Goal: Check status: Verify the current state of an ongoing process or item

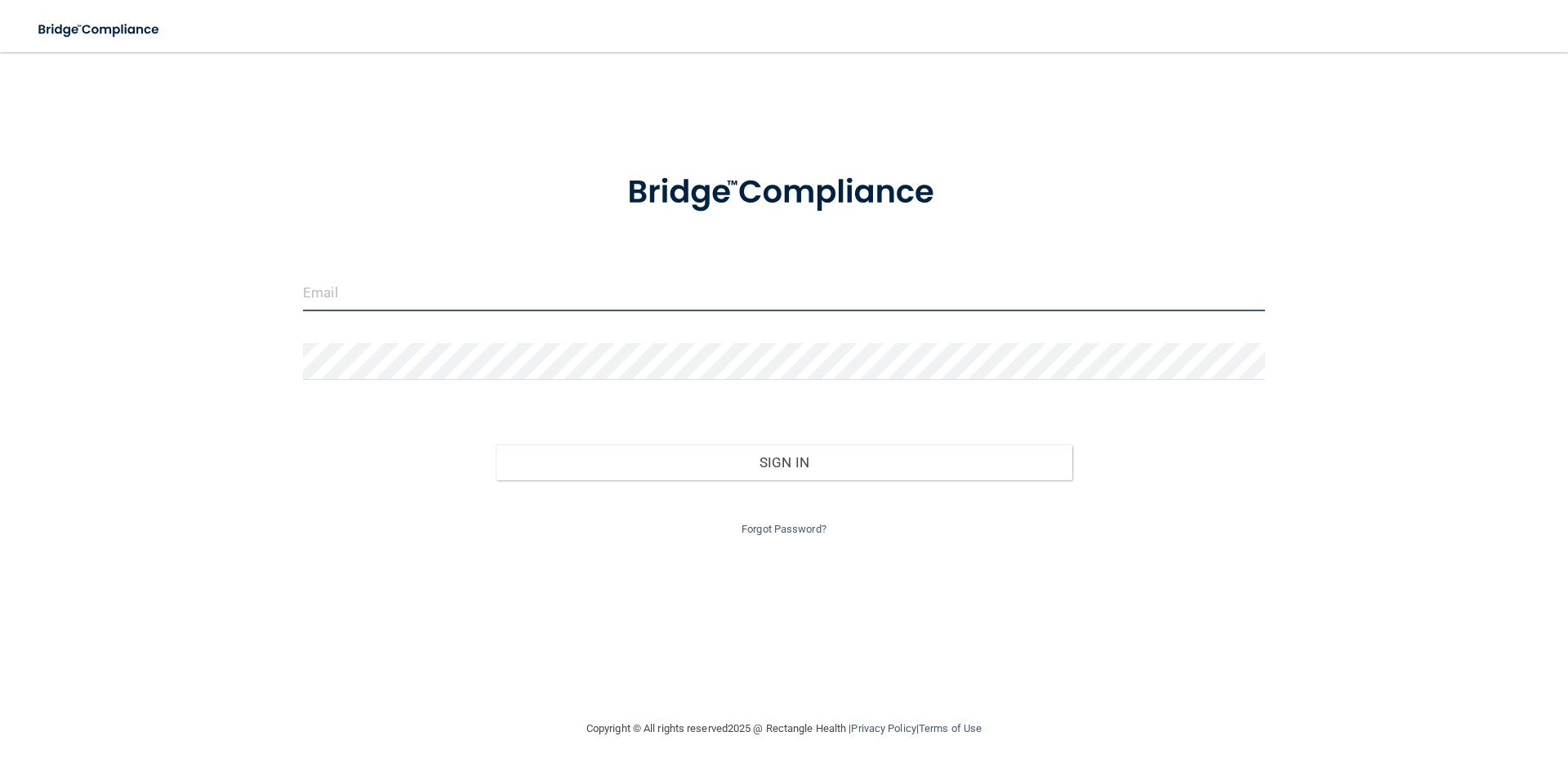
click at [544, 294] on input "email" at bounding box center [784, 292] width 962 height 37
type input "[EMAIL_ADDRESS][DOMAIN_NAME]"
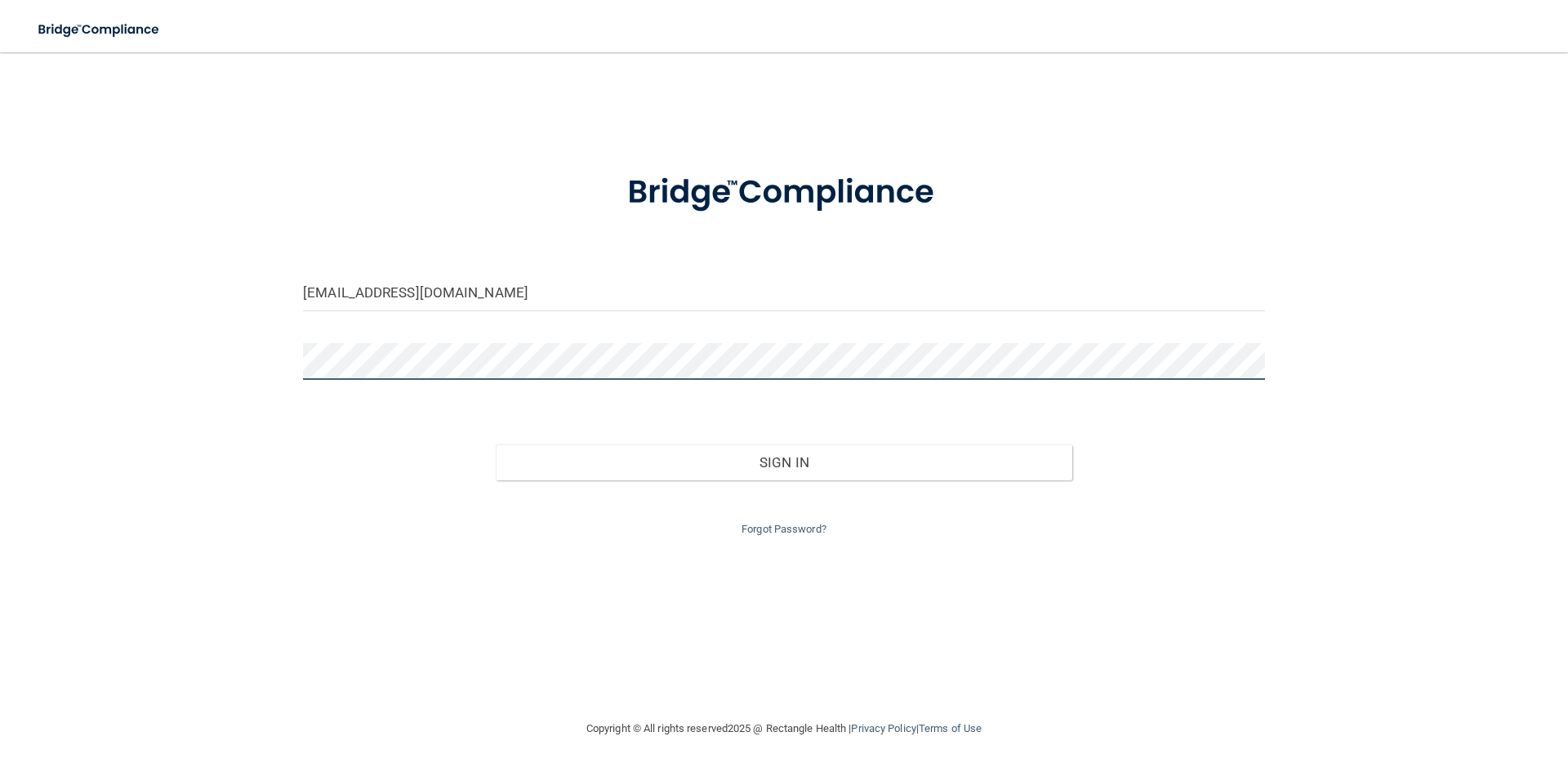
click at [496, 444] on button "Sign In" at bounding box center [785, 462] width 578 height 36
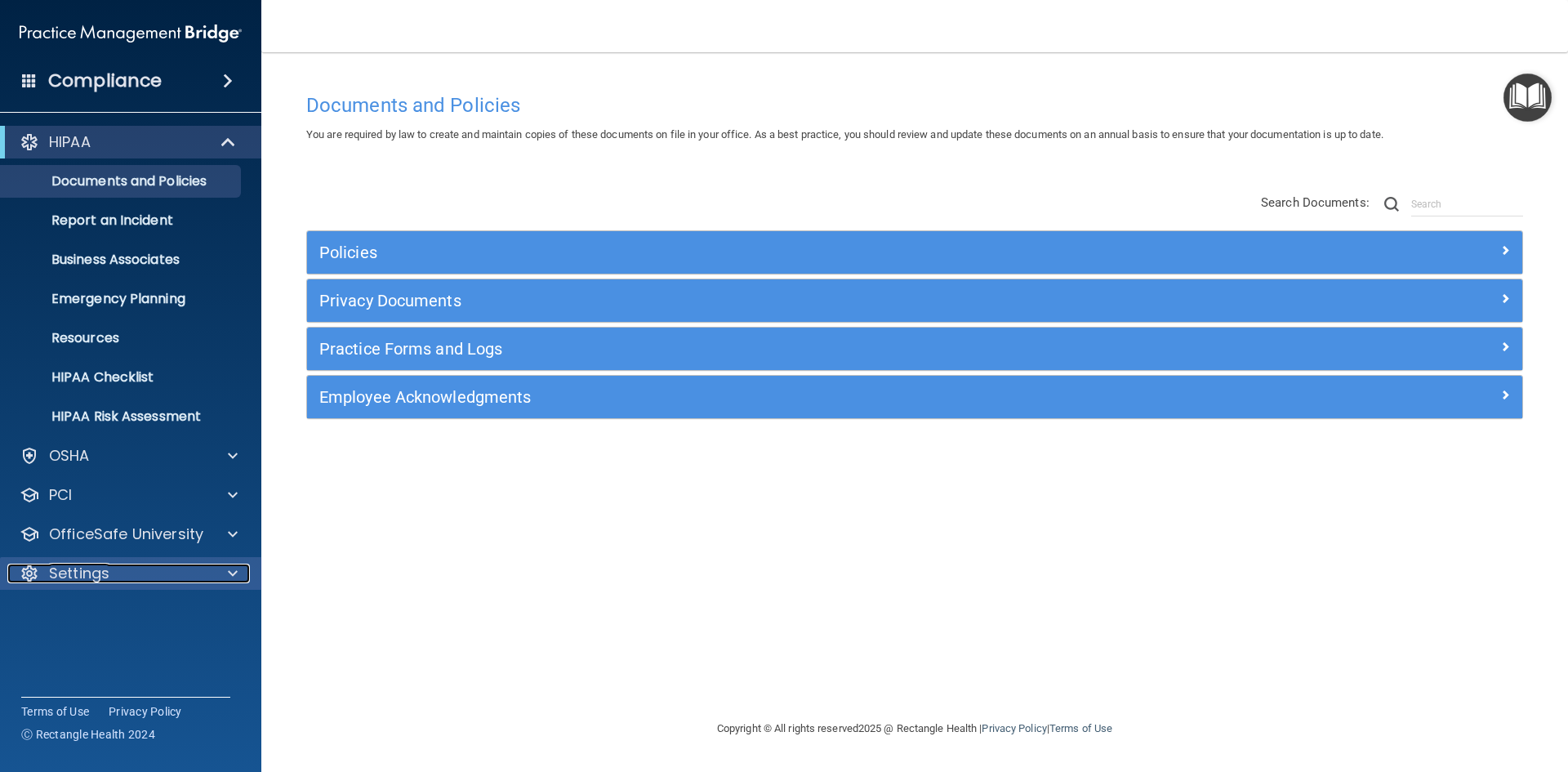
click at [111, 575] on div "Settings" at bounding box center [108, 573] width 203 height 20
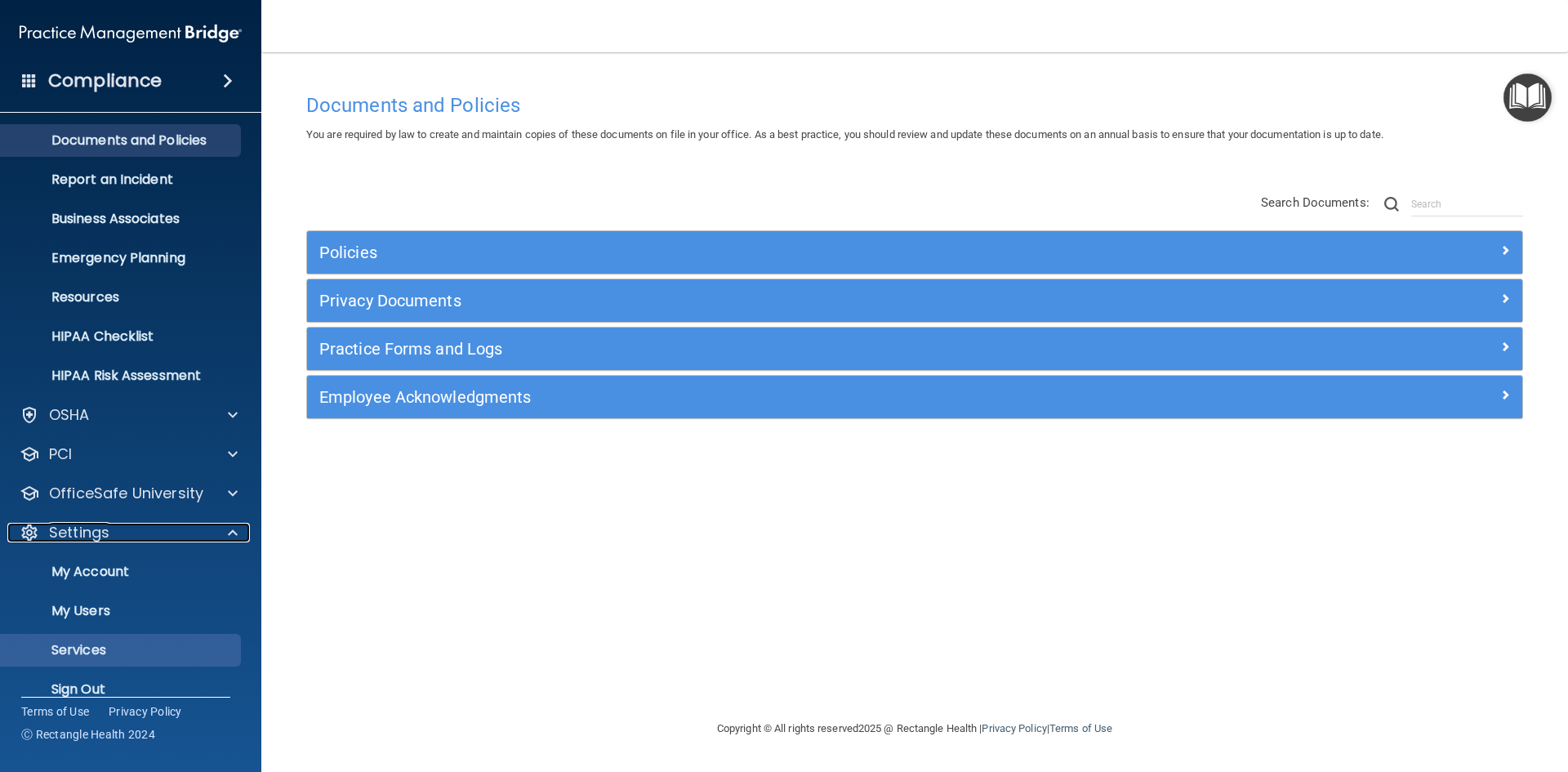
scroll to position [63, 0]
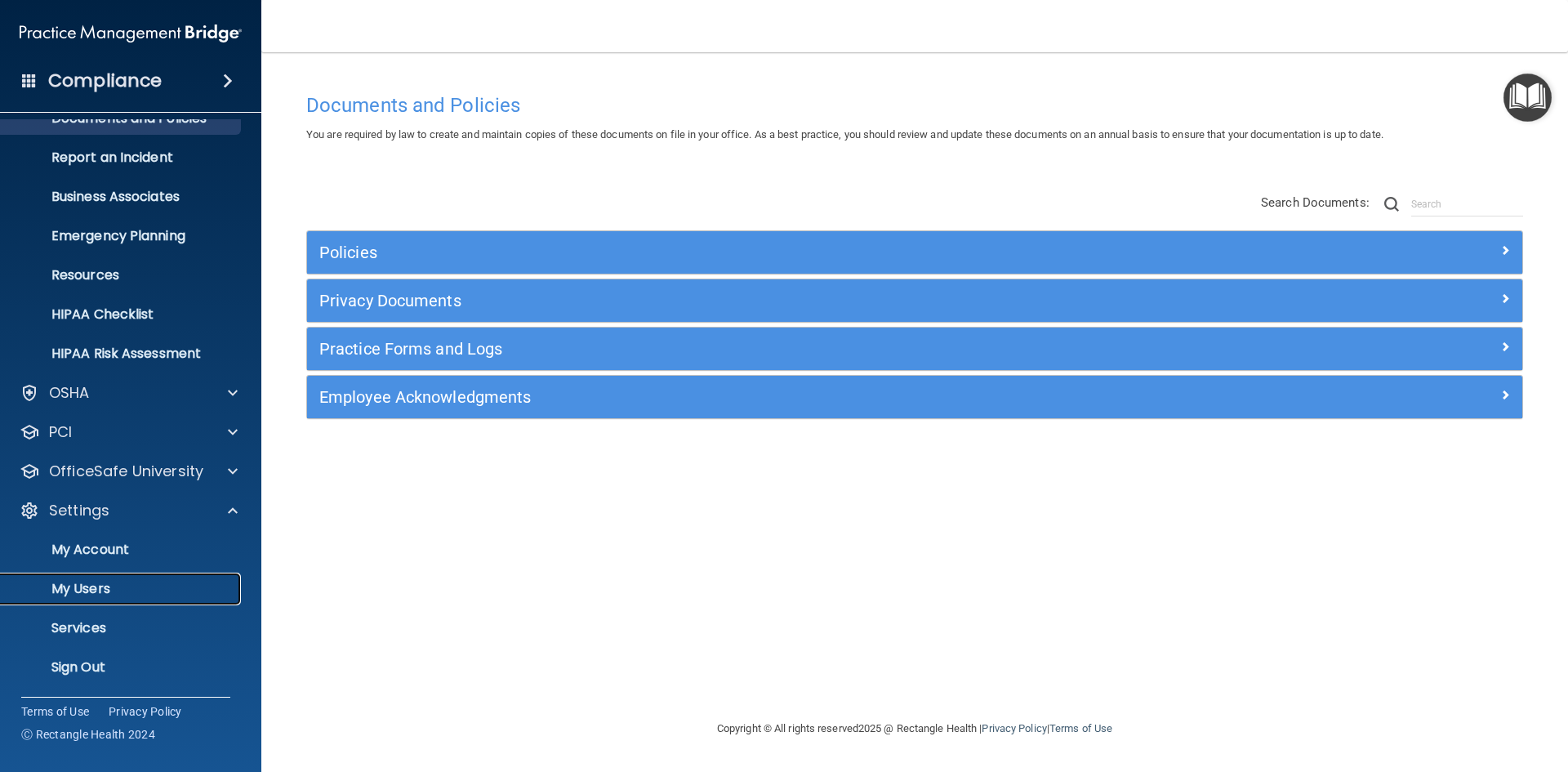
click at [100, 591] on p "My Users" at bounding box center [122, 588] width 223 height 16
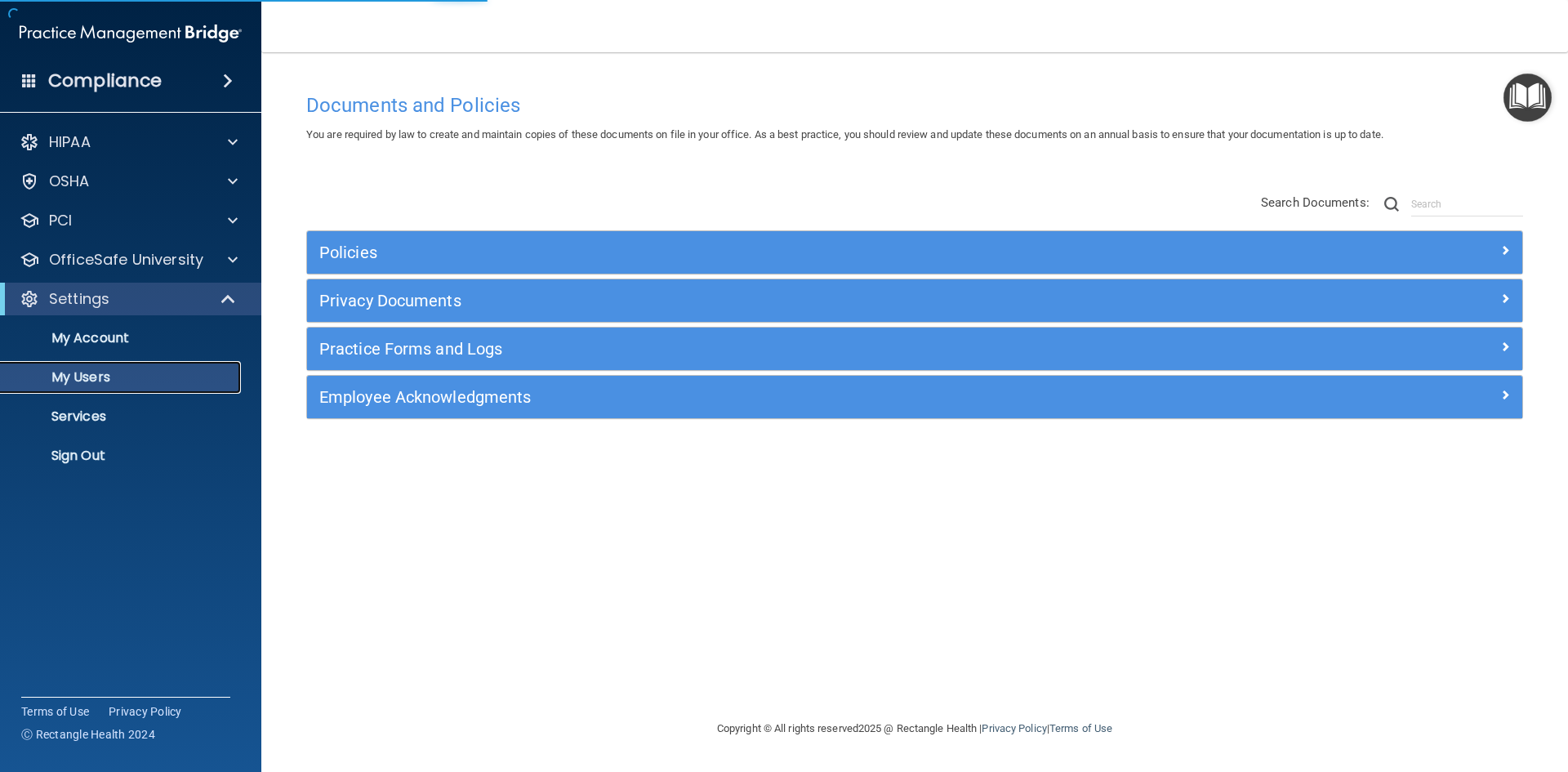
select select "20"
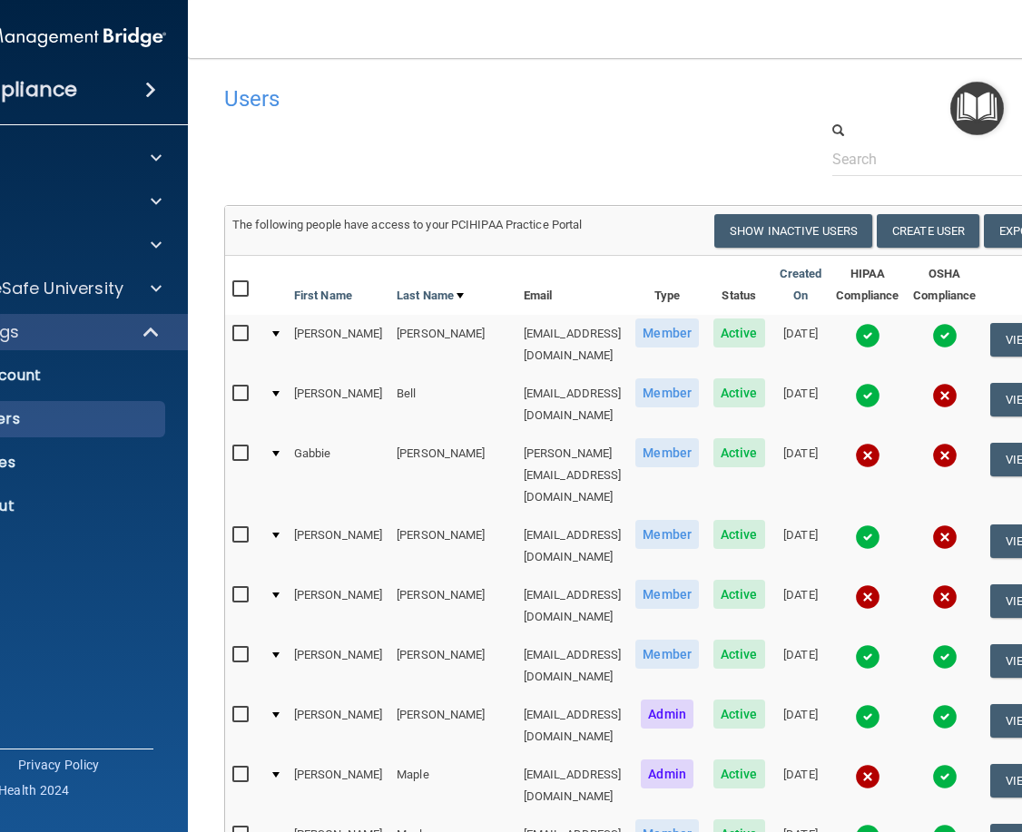
click at [868, 333] on img at bounding box center [867, 335] width 25 height 25
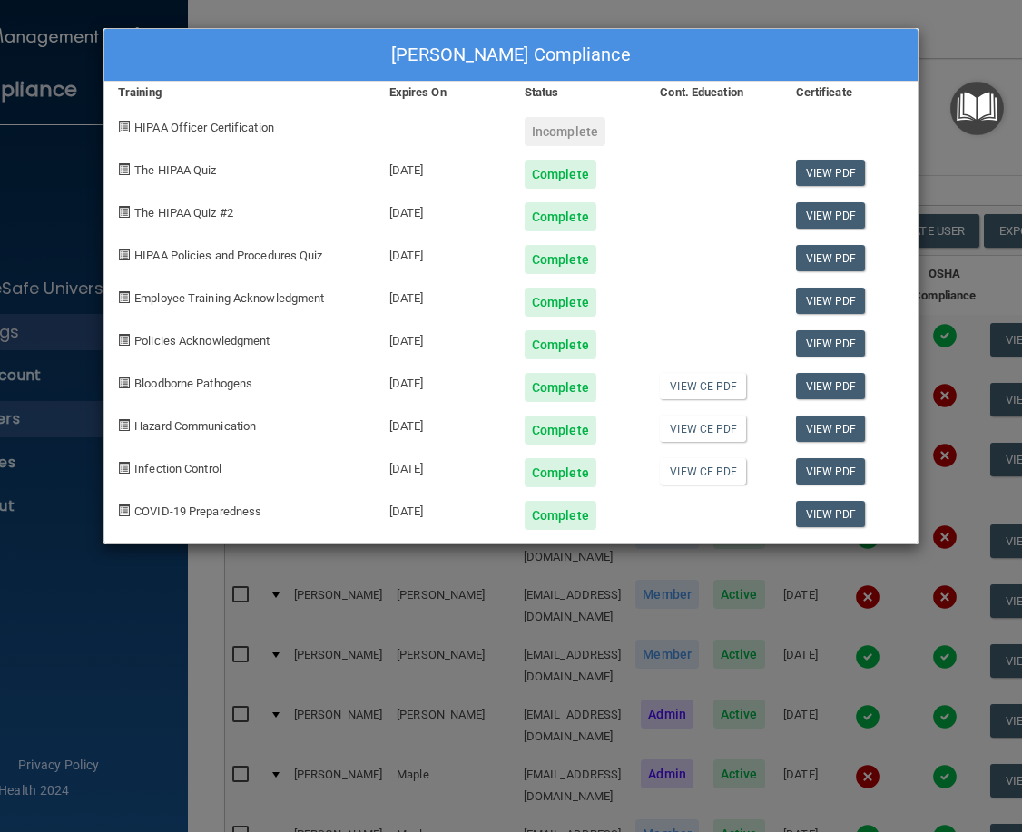
click at [955, 34] on div "[PERSON_NAME] Compliance Training Expires On Status Cont. Education Certificate…" at bounding box center [511, 416] width 1022 height 832
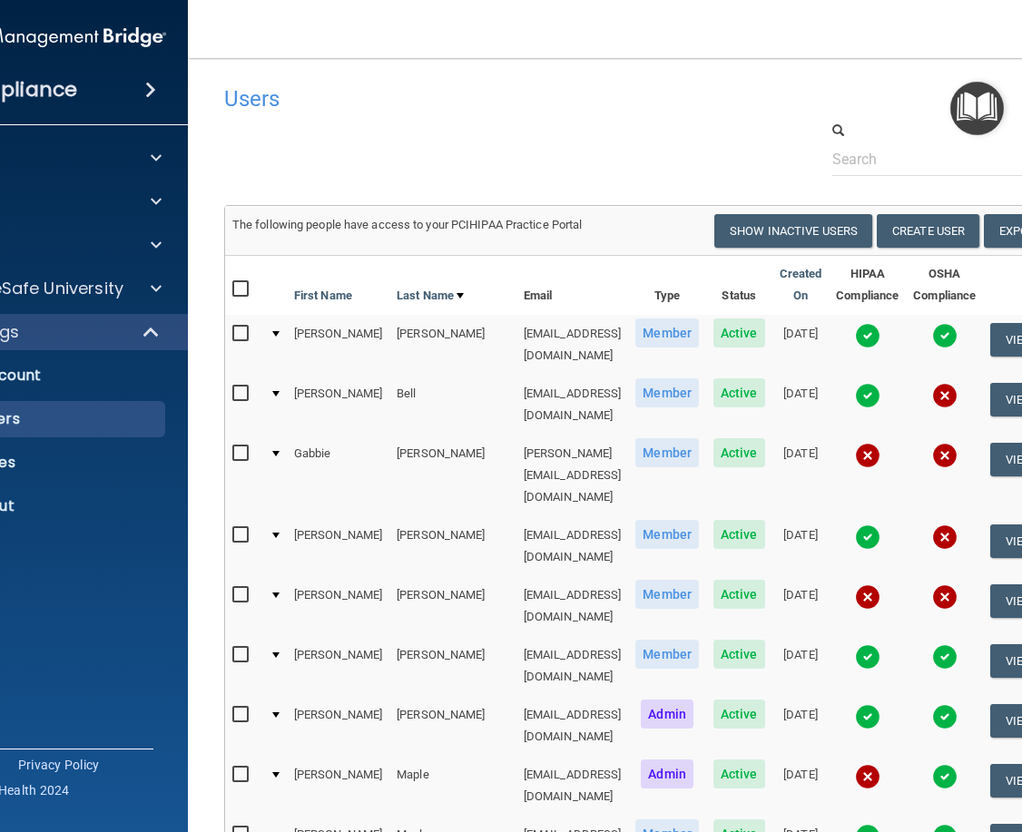
click at [867, 383] on img at bounding box center [867, 395] width 25 height 25
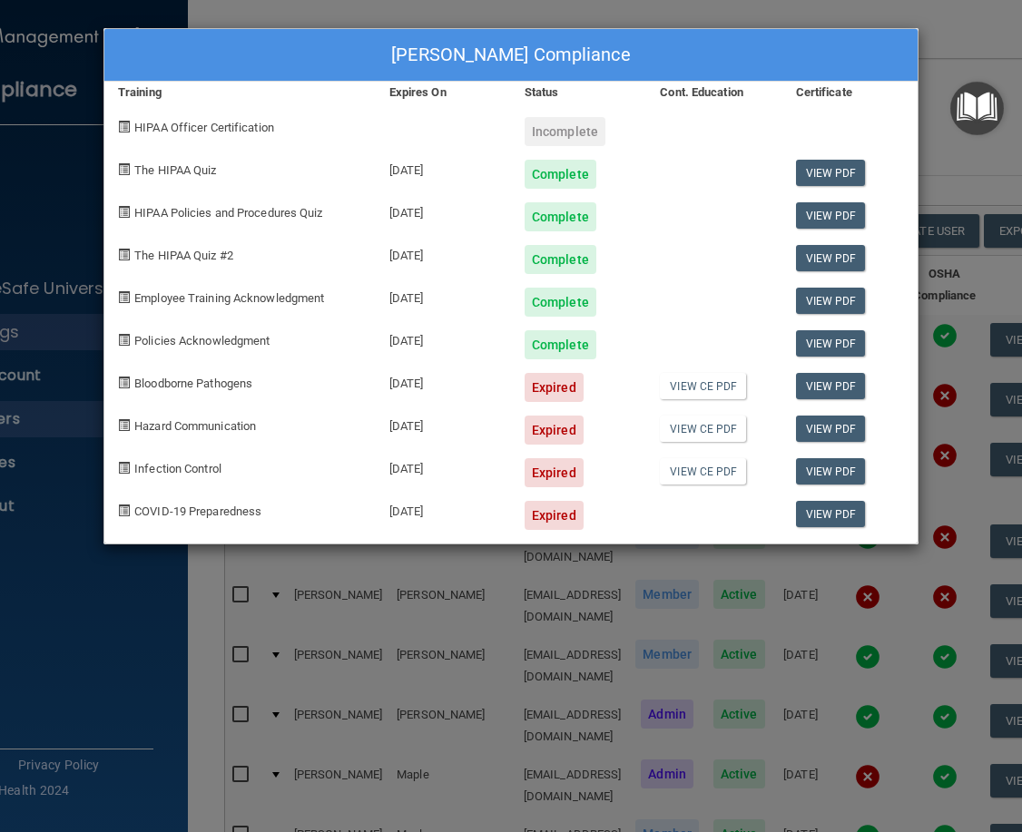
click at [955, 73] on div "[PERSON_NAME] Compliance Training Expires On Status Cont. Education Certificate…" at bounding box center [511, 416] width 1022 height 832
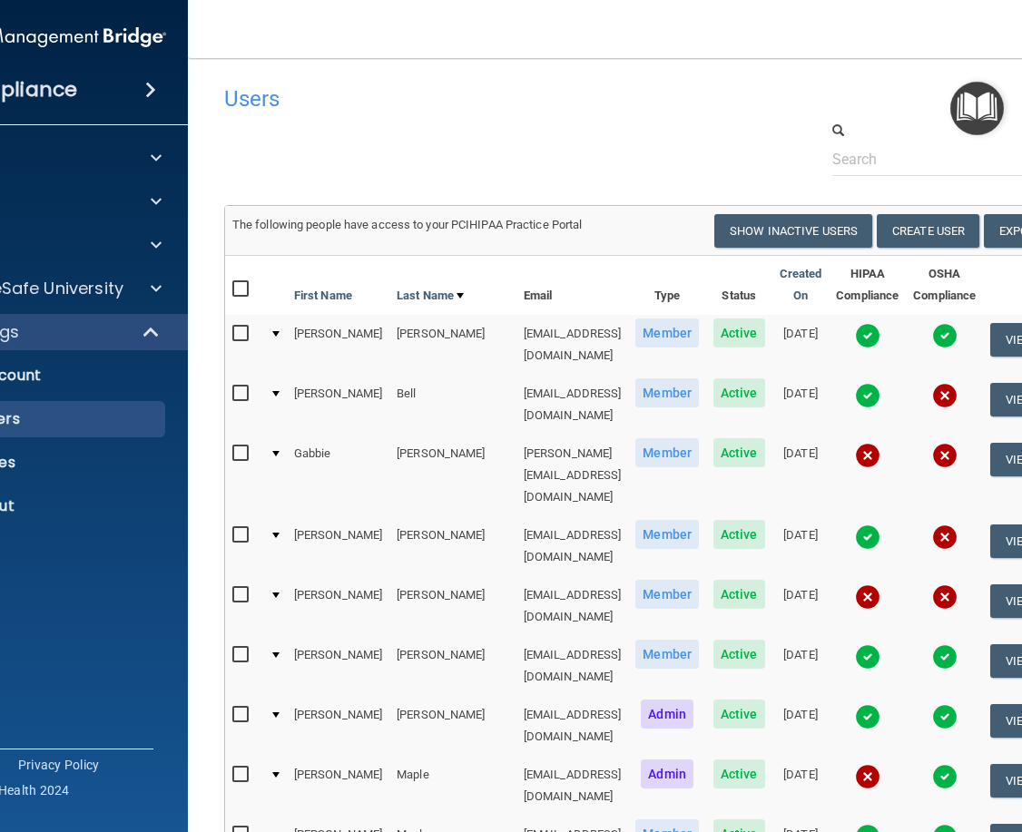
click at [855, 443] on img at bounding box center [867, 455] width 25 height 25
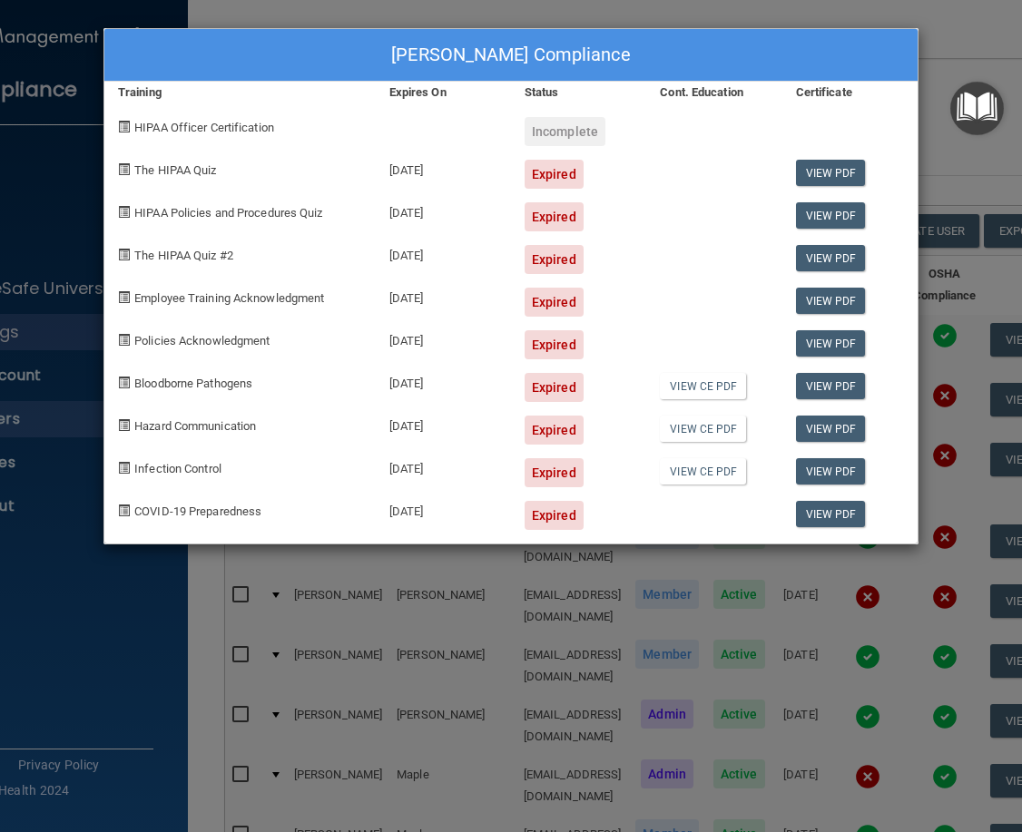
click at [946, 156] on div "[PERSON_NAME] Compliance Training Expires On Status Cont. Education Certificate…" at bounding box center [511, 416] width 1022 height 832
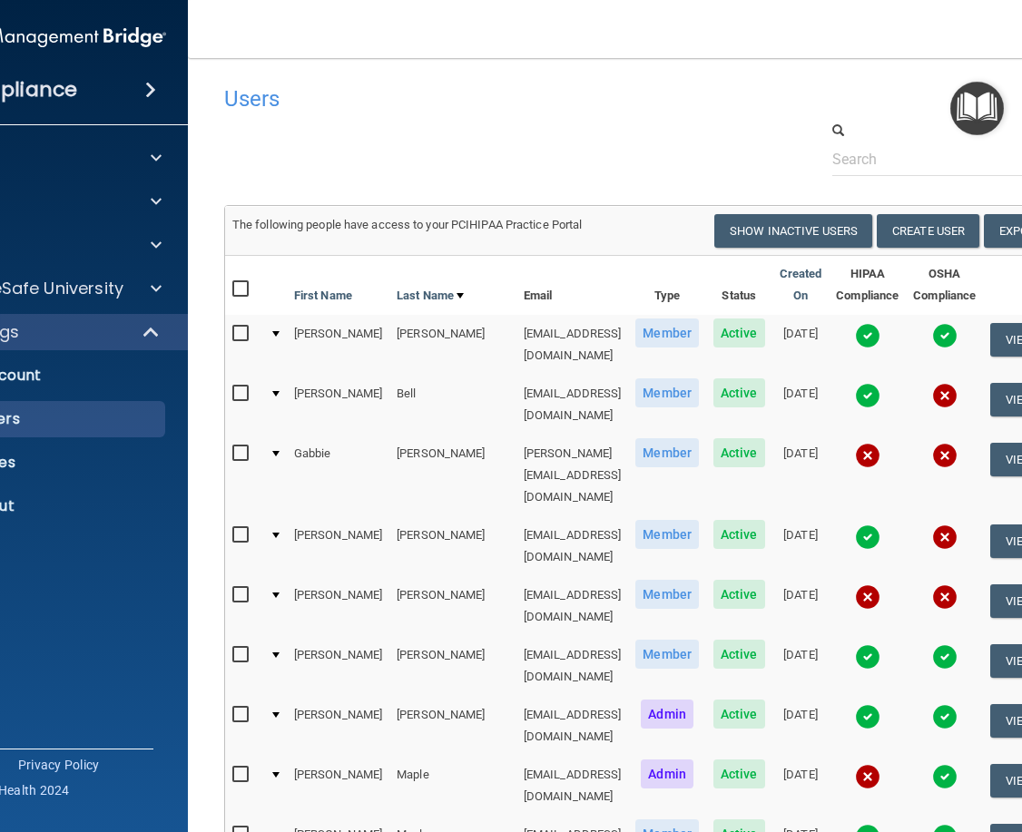
click at [862, 525] on img at bounding box center [867, 537] width 25 height 25
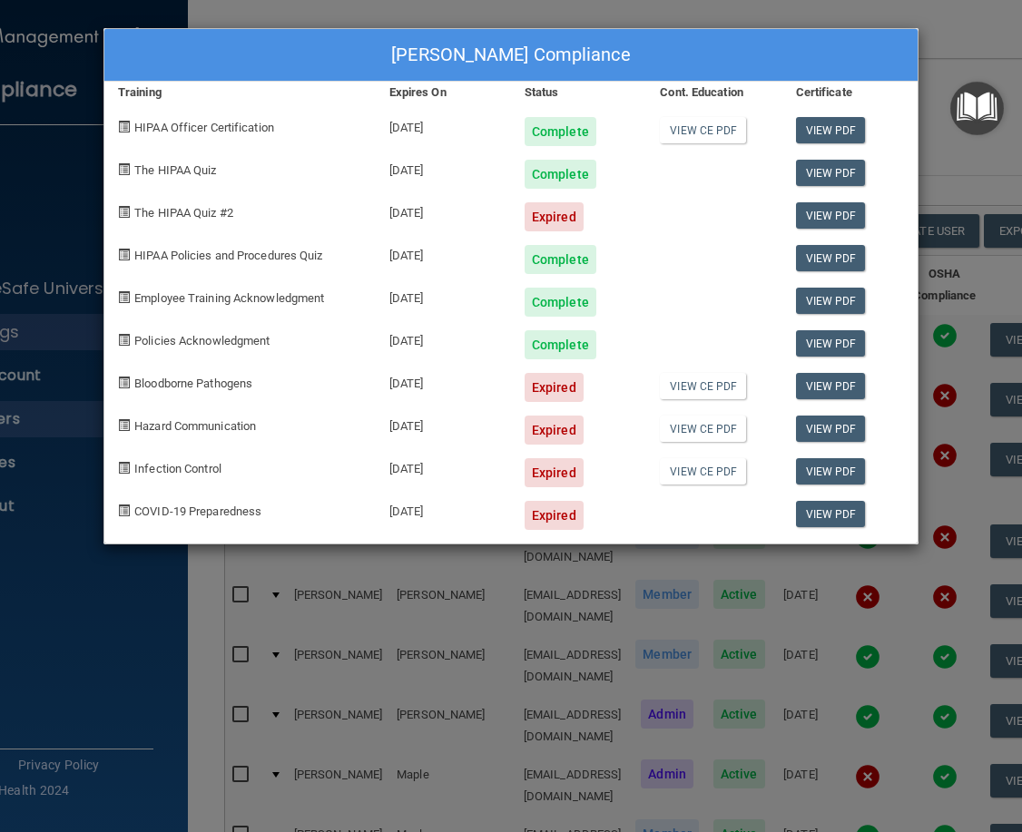
click at [981, 39] on div "[PERSON_NAME] Compliance Training Expires On Status Cont. Education Certificate…" at bounding box center [511, 416] width 1022 height 832
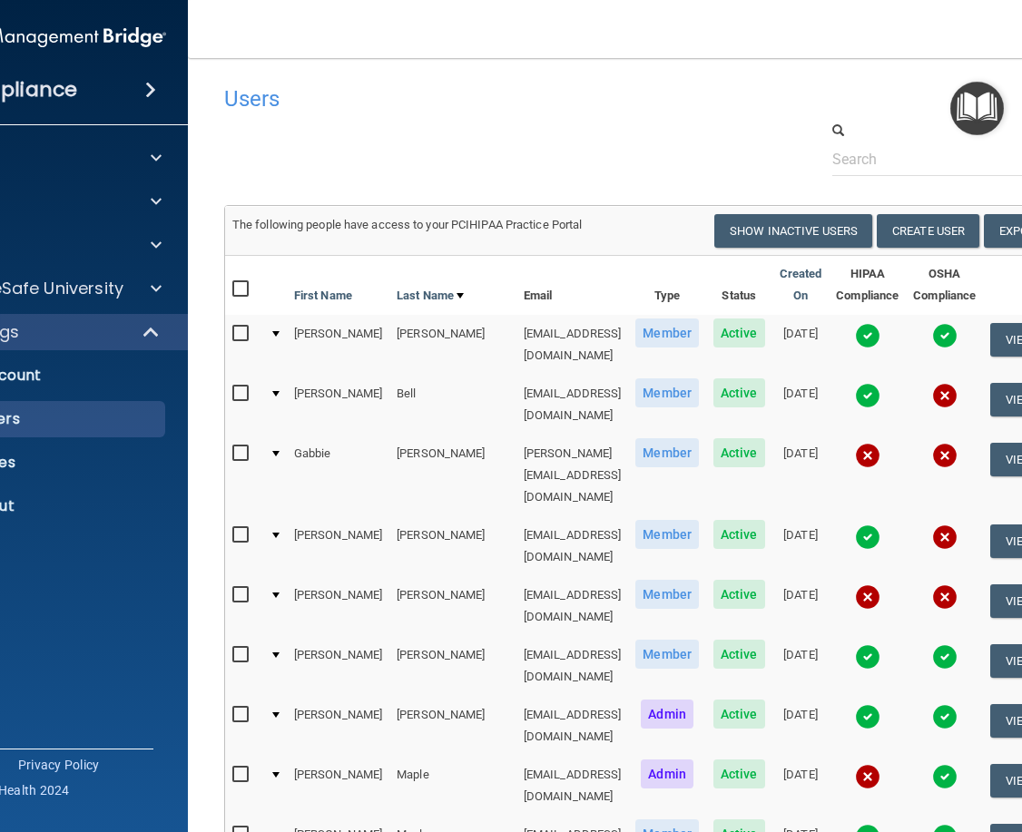
click at [859, 584] on img at bounding box center [867, 596] width 25 height 25
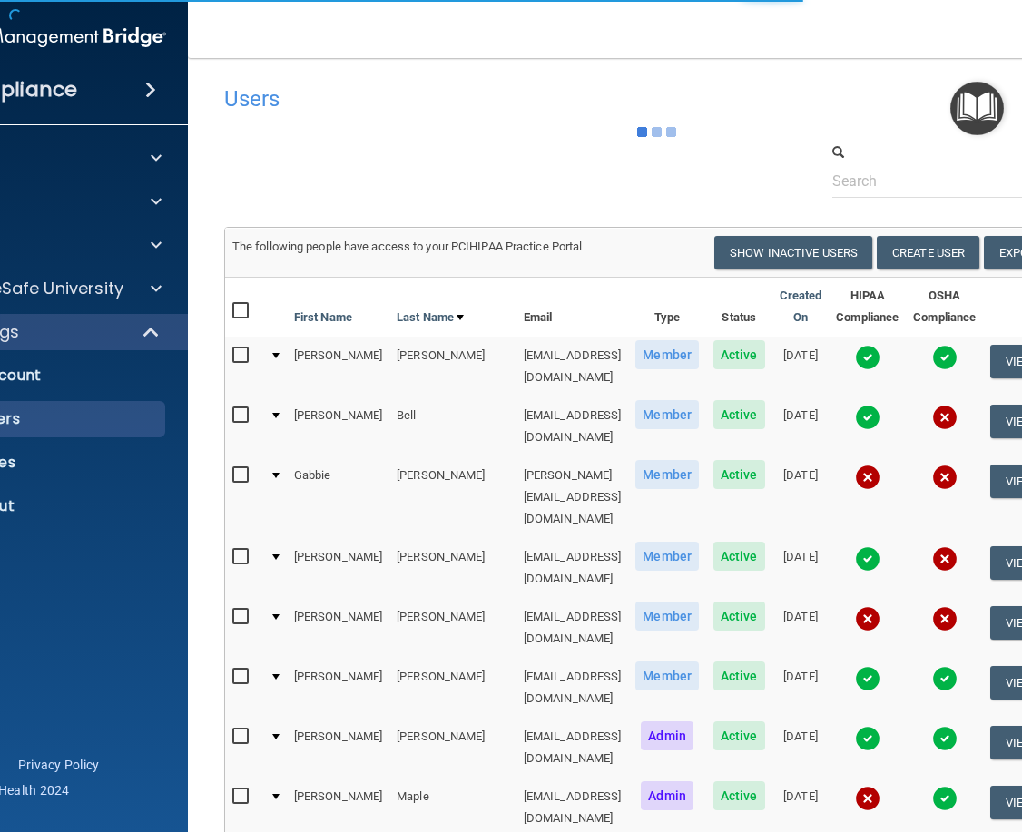
click at [862, 606] on img at bounding box center [867, 618] width 25 height 25
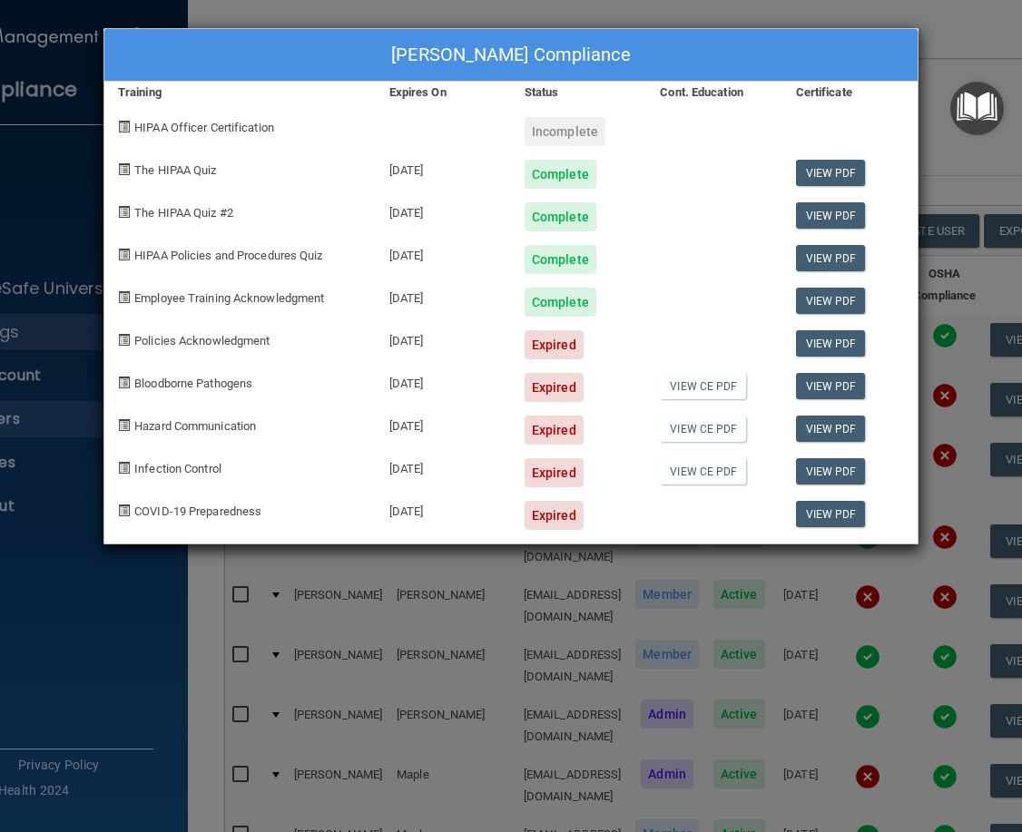
click at [946, 31] on div "[PERSON_NAME] Compliance Training Expires On Status Cont. Education Certificate…" at bounding box center [511, 416] width 1022 height 832
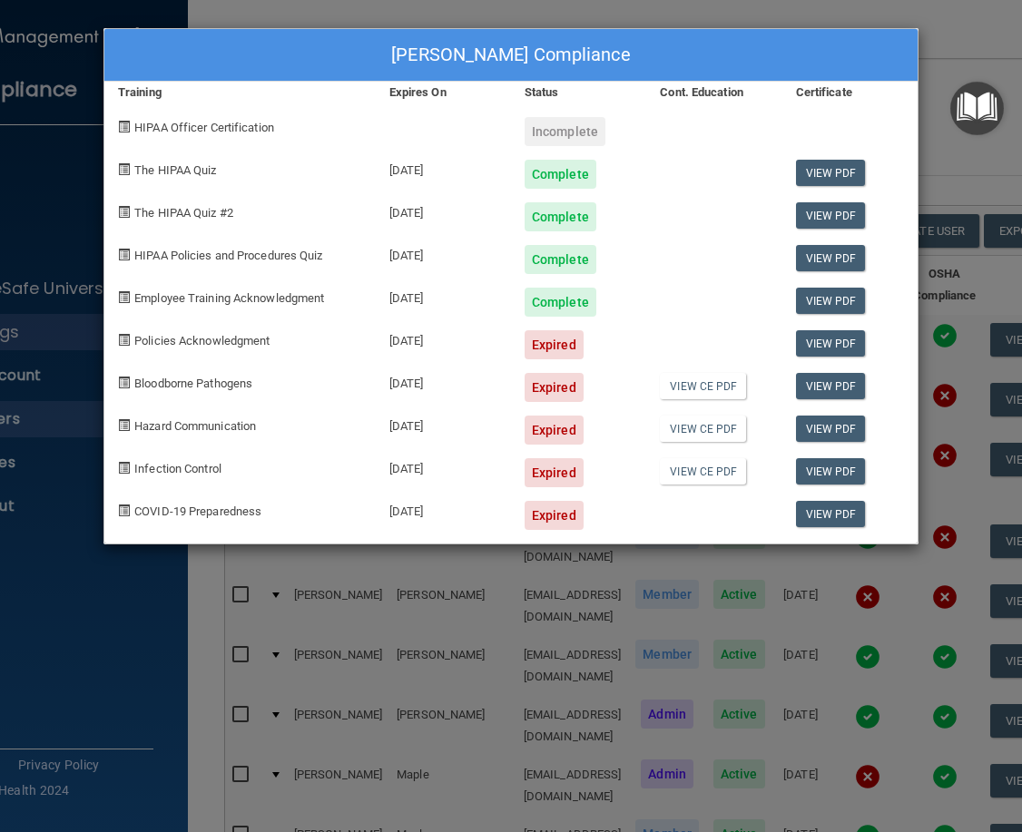
click at [964, 38] on div "[PERSON_NAME] Compliance Training Expires On Status Cont. Education Certificate…" at bounding box center [511, 416] width 1022 height 832
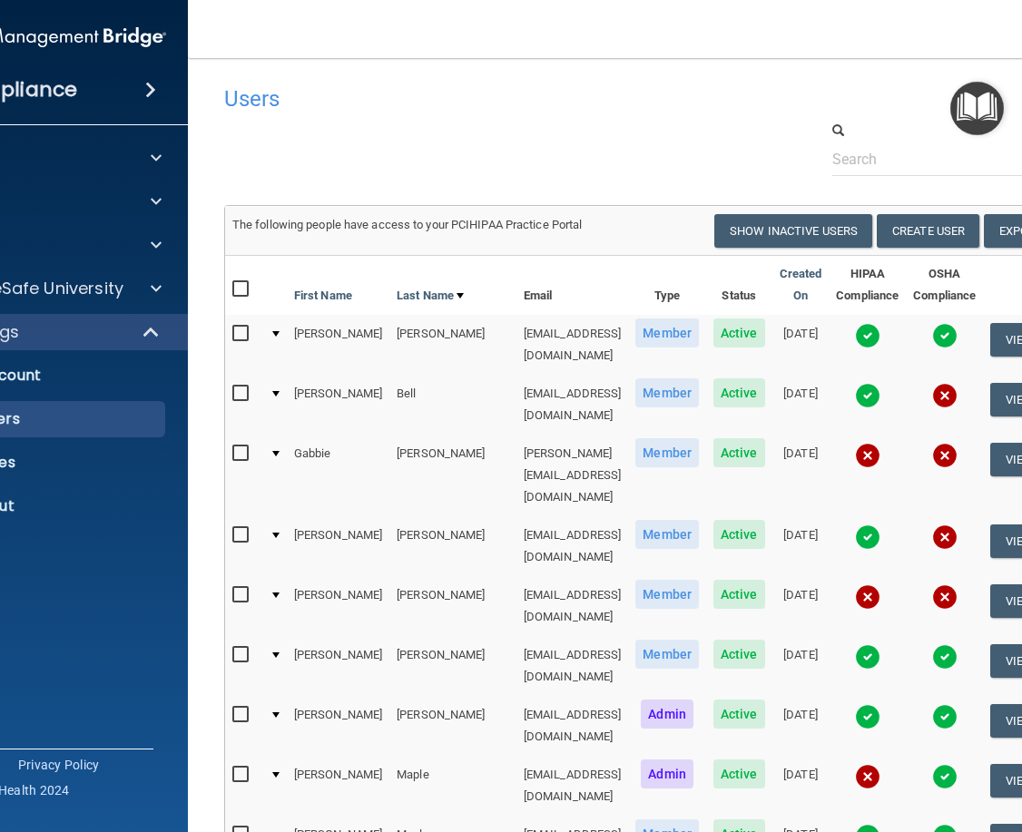
click at [861, 644] on img at bounding box center [867, 656] width 25 height 25
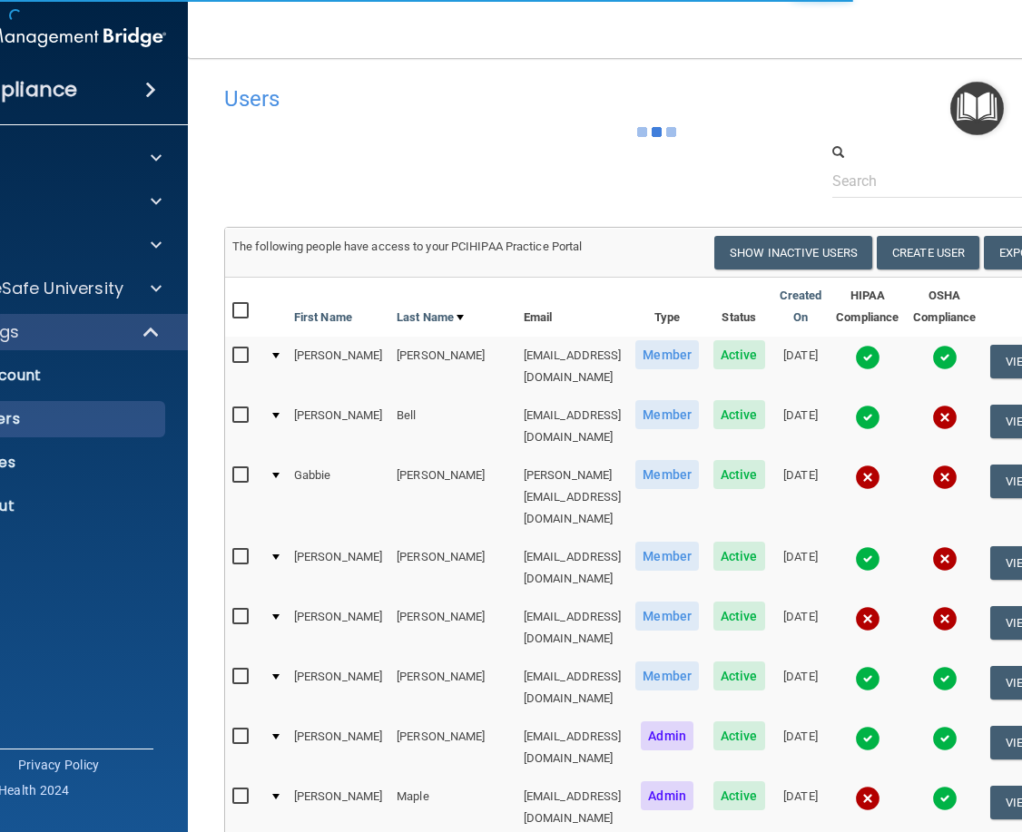
click at [863, 786] on img at bounding box center [867, 798] width 25 height 25
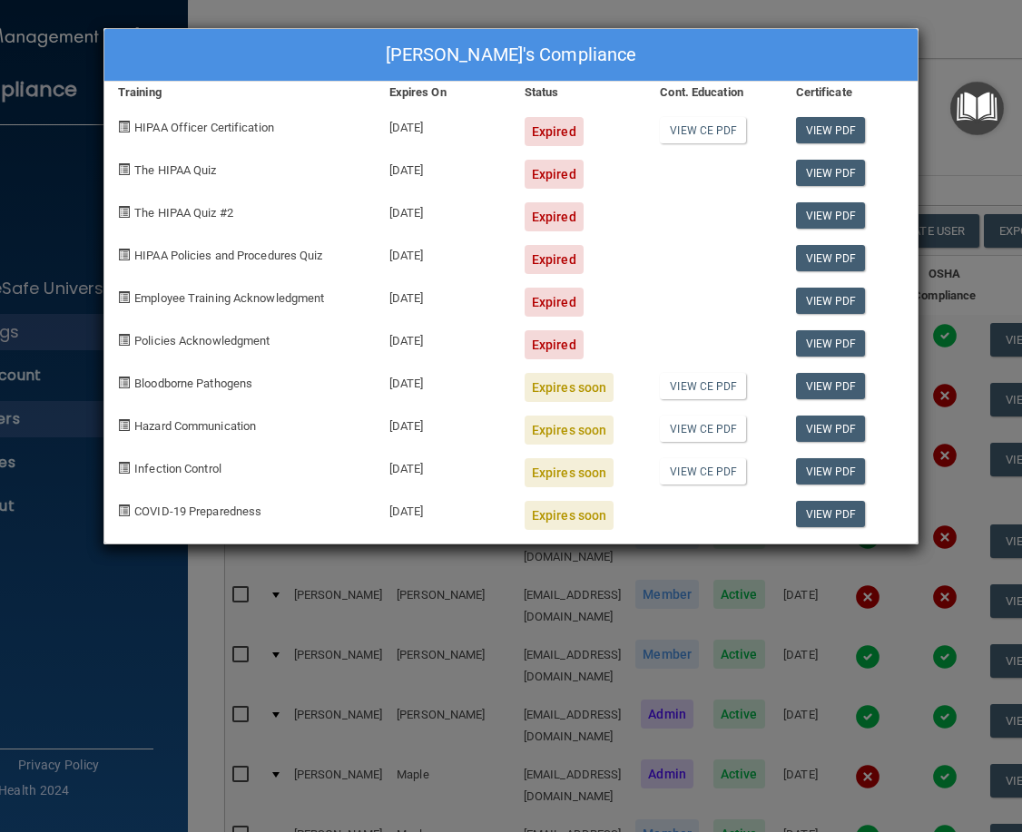
click at [958, 22] on div "[PERSON_NAME]'s Compliance Training Expires On Status Cont. Education Certifica…" at bounding box center [511, 416] width 1022 height 832
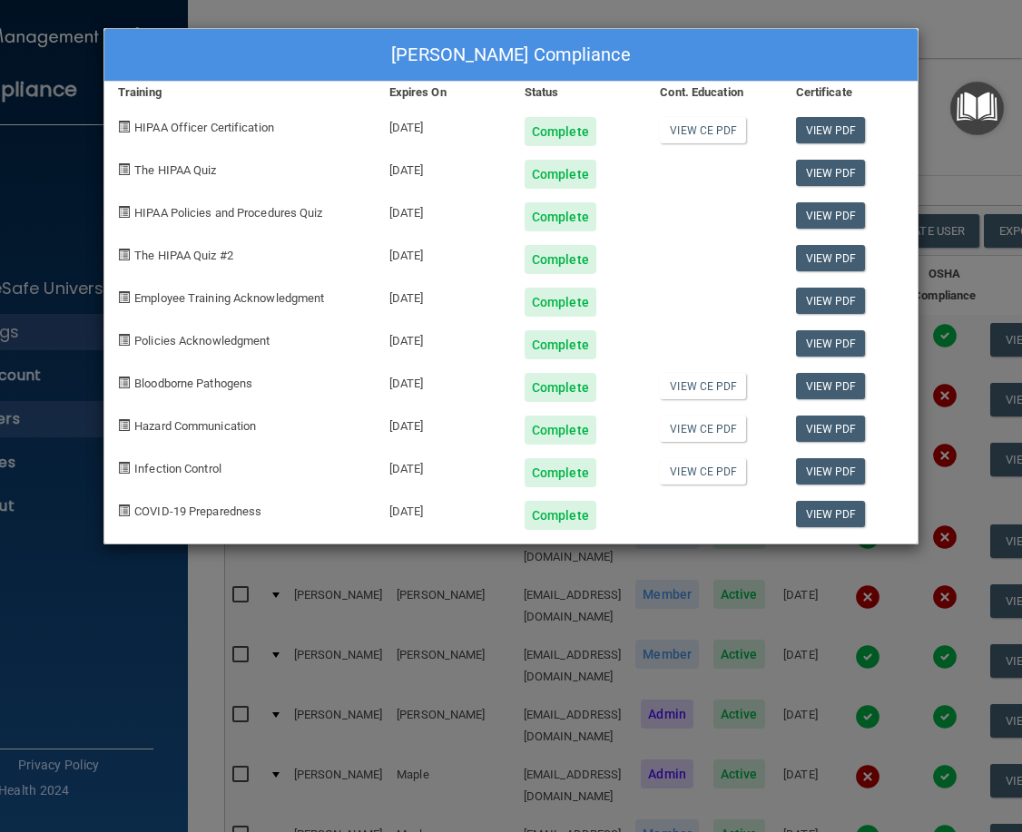
click at [986, 46] on div "[PERSON_NAME] Compliance Training Expires On Status Cont. Education Certificate…" at bounding box center [511, 416] width 1022 height 832
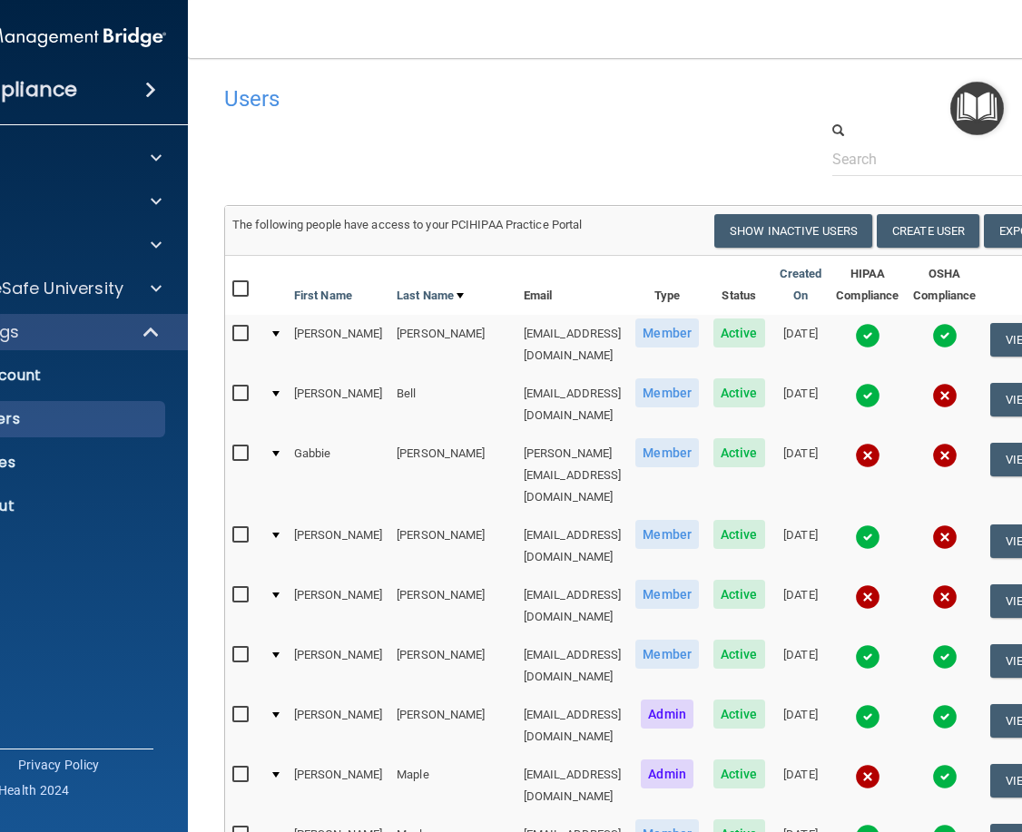
click at [861, 584] on img at bounding box center [867, 596] width 25 height 25
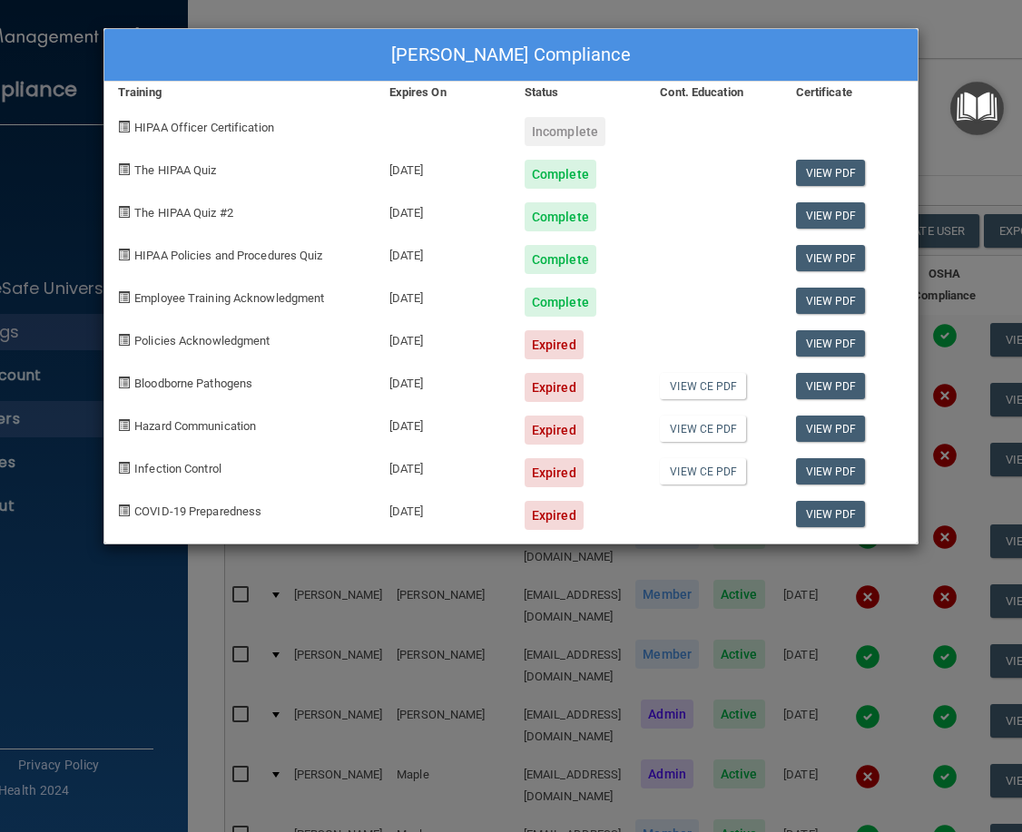
click at [961, 34] on div "[PERSON_NAME] Compliance Training Expires On Status Cont. Education Certificate…" at bounding box center [511, 416] width 1022 height 832
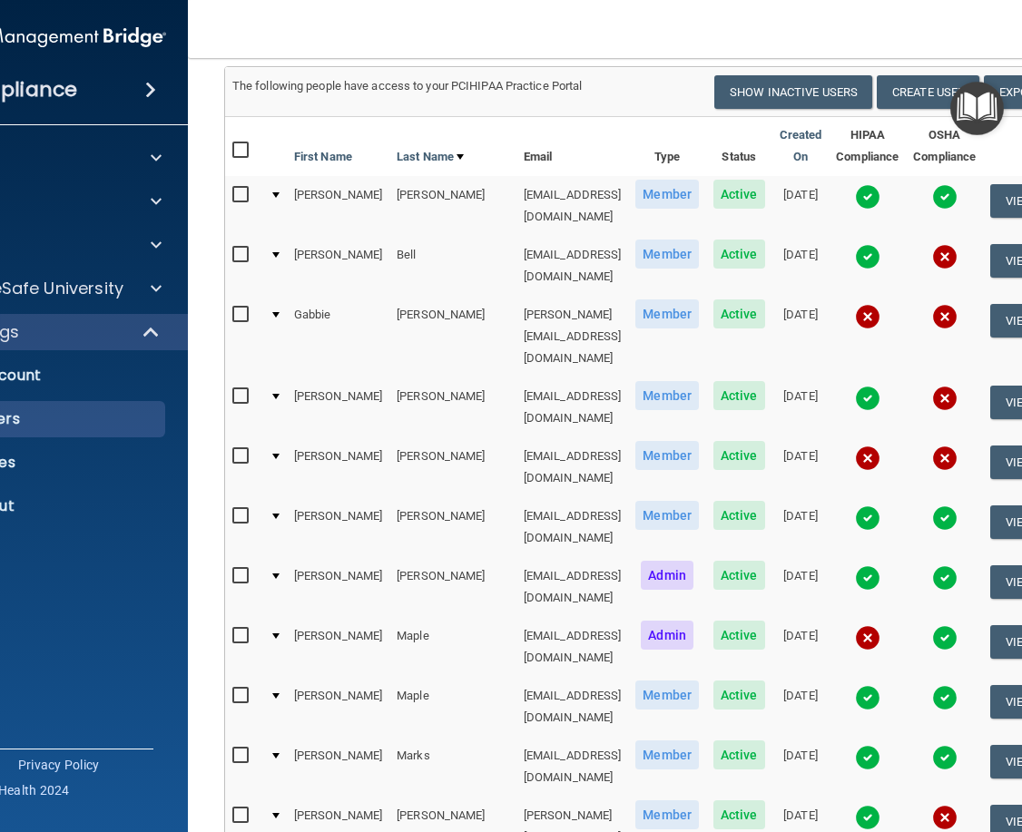
scroll to position [181, 0]
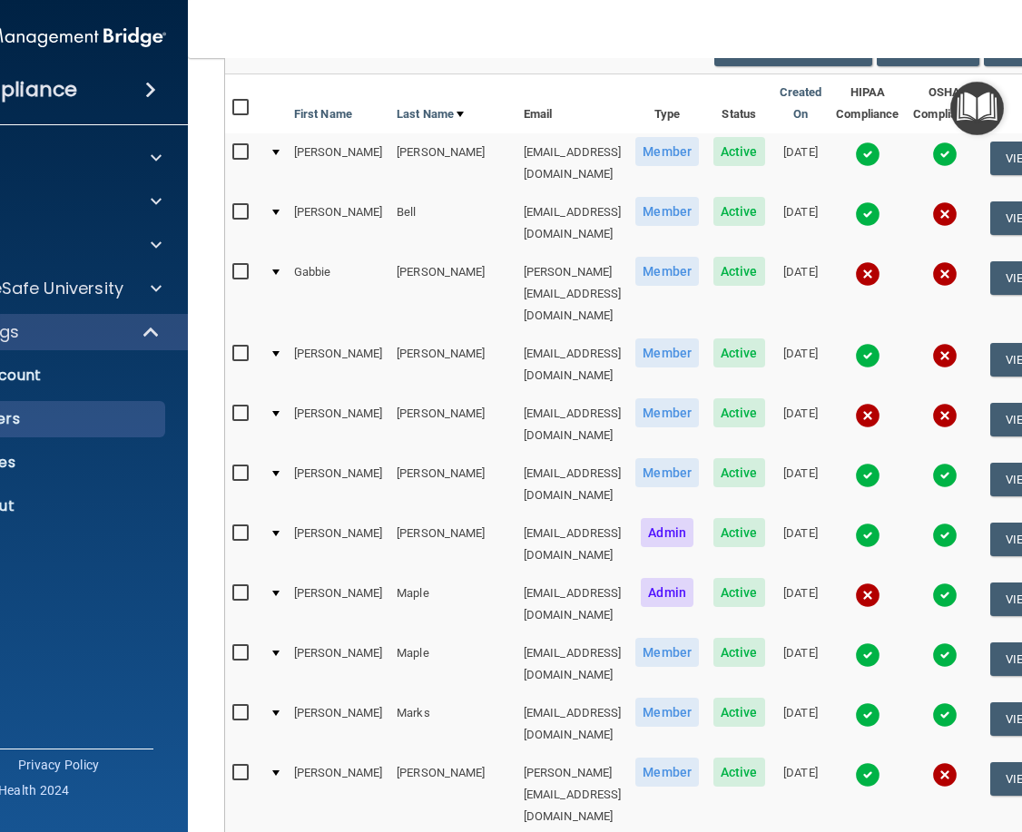
click at [860, 583] on img at bounding box center [867, 595] width 25 height 25
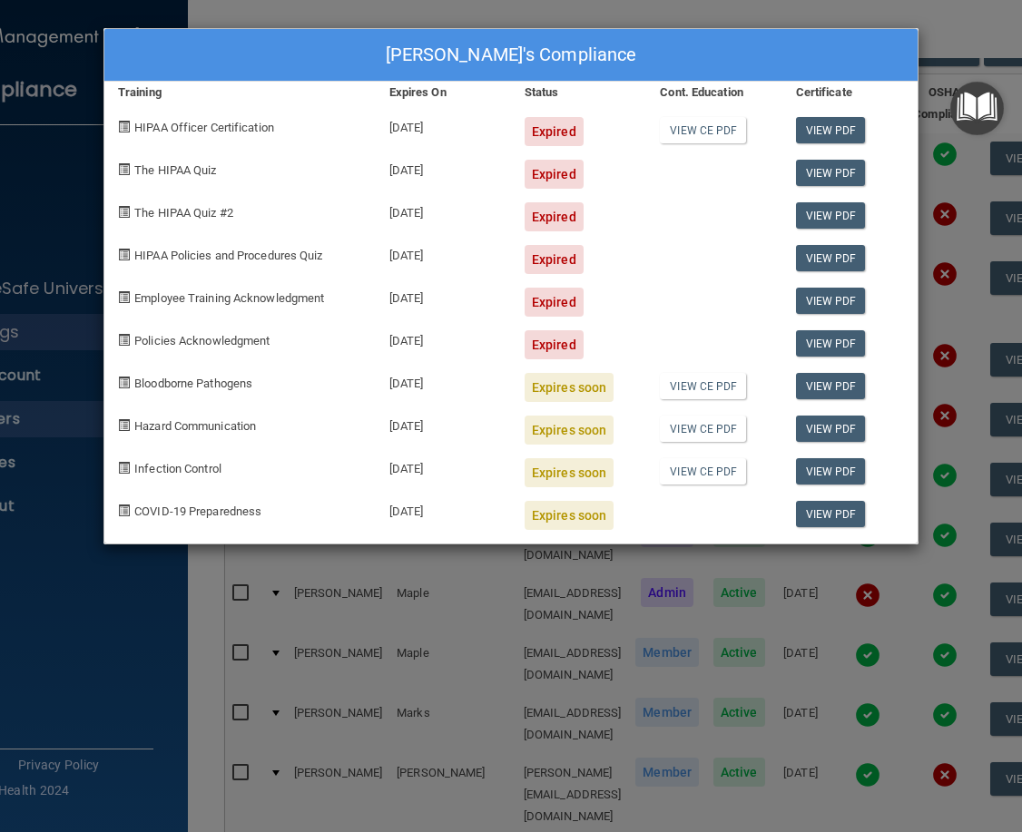
click at [976, 25] on div "[PERSON_NAME]'s Compliance Training Expires On Status Cont. Education Certifica…" at bounding box center [511, 416] width 1022 height 832
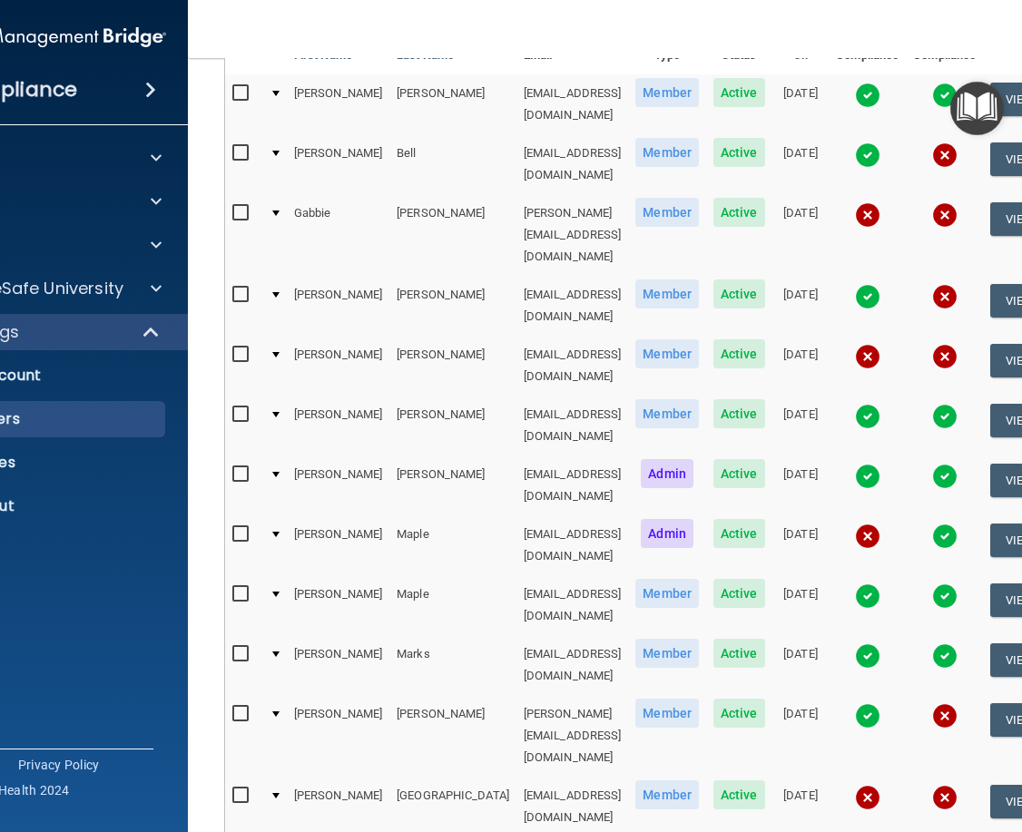
scroll to position [272, 0]
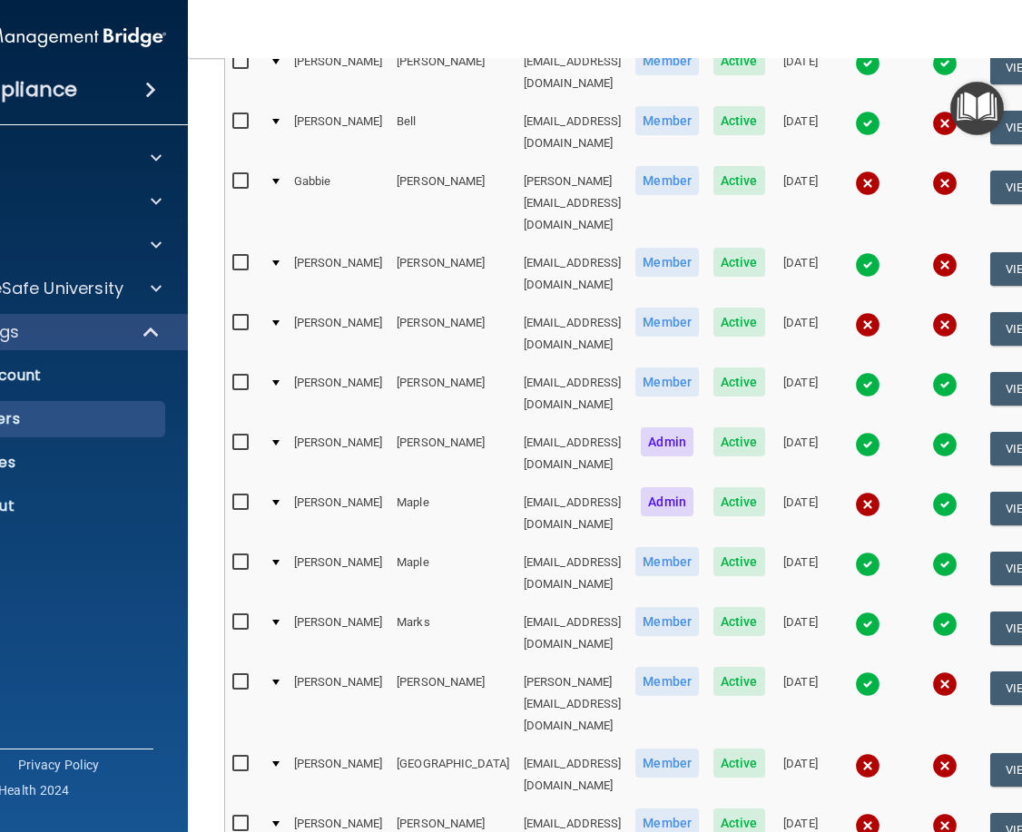
click at [861, 552] on img at bounding box center [867, 564] width 25 height 25
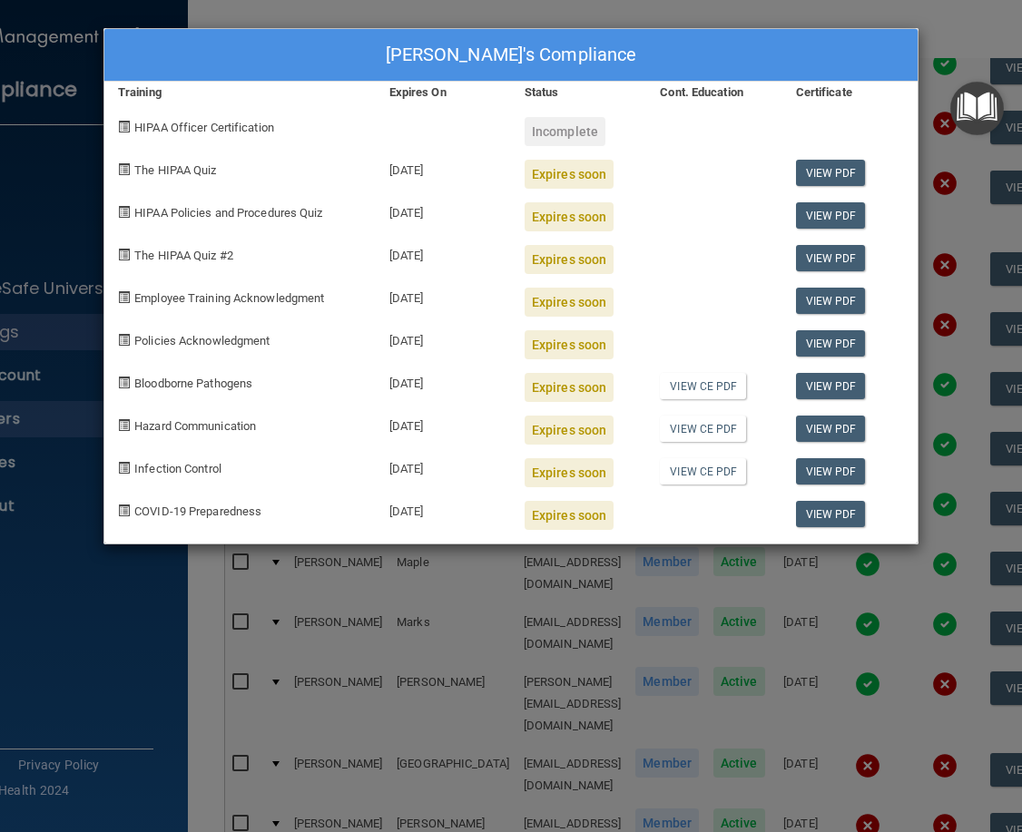
click at [955, 29] on div "[PERSON_NAME]'s Compliance Training Expires On Status Cont. Education Certifica…" at bounding box center [511, 416] width 1022 height 832
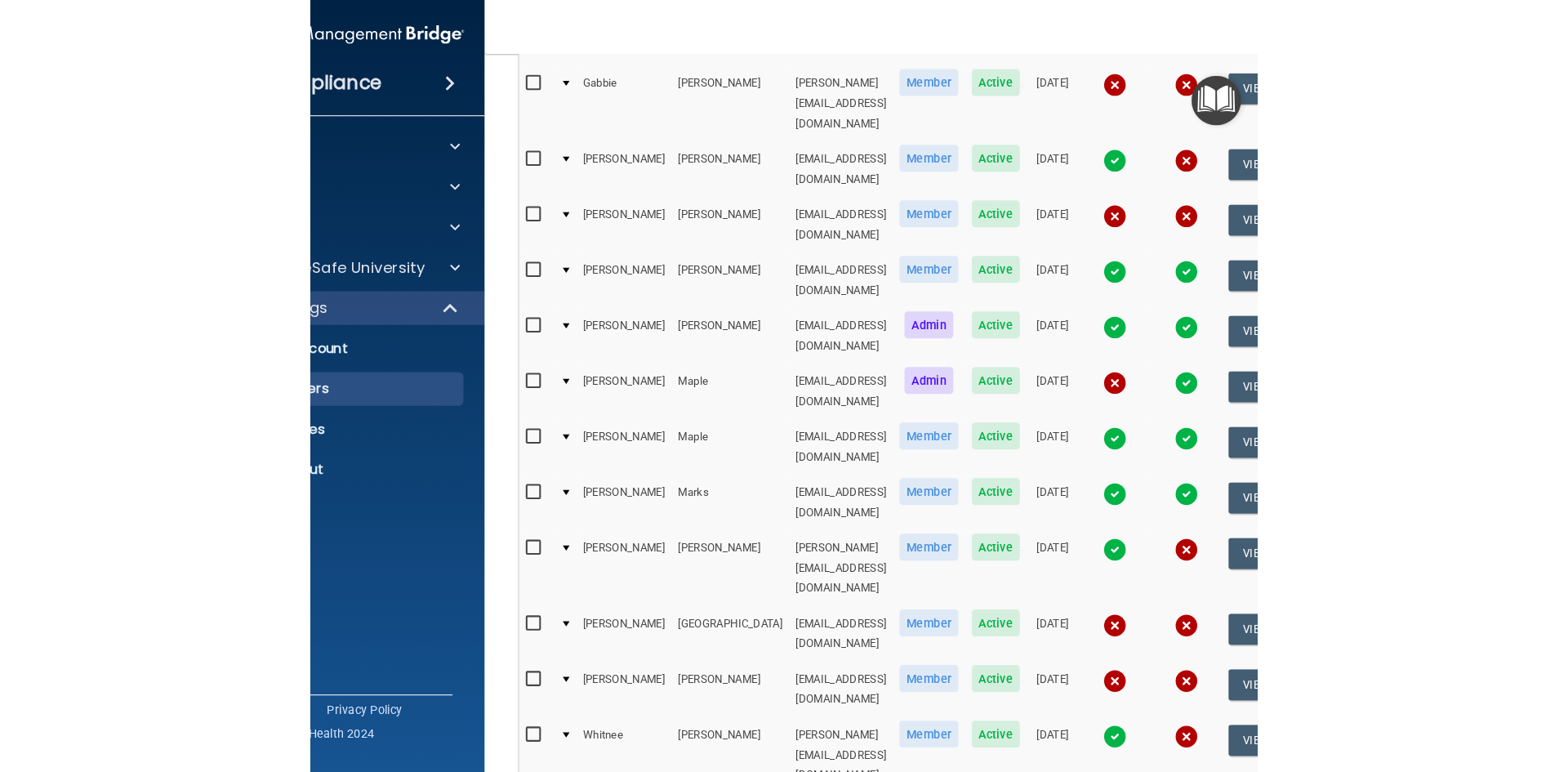
scroll to position [408, 0]
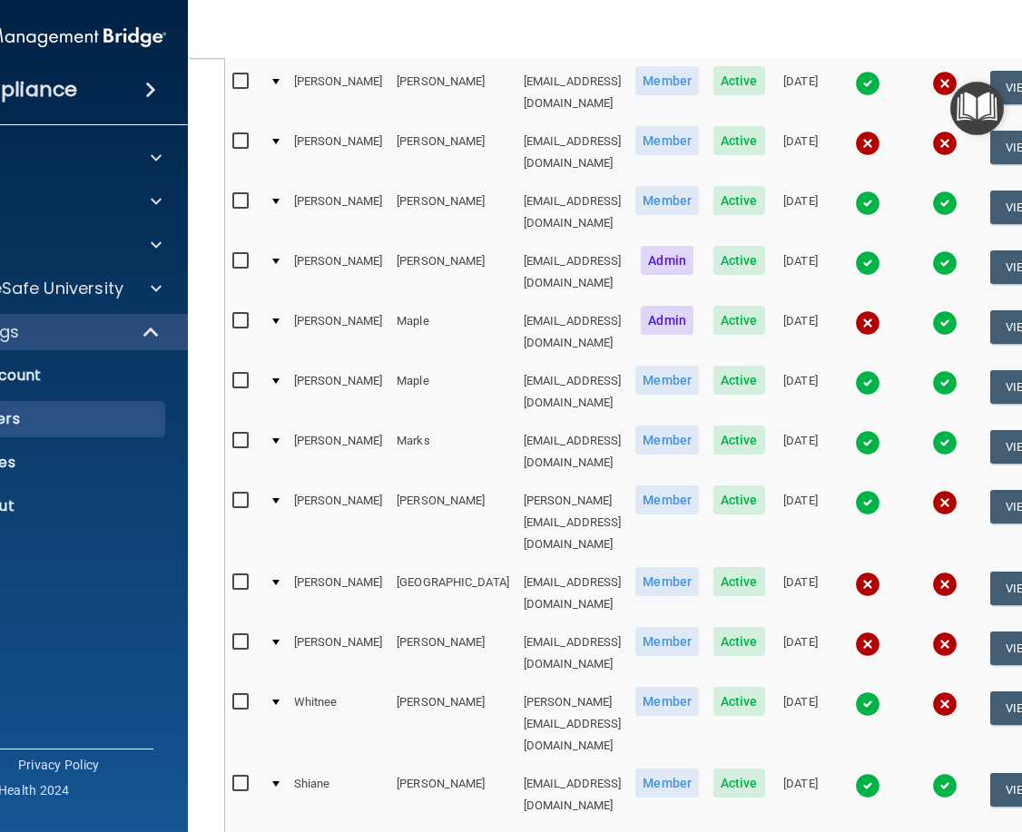
click at [861, 490] on img at bounding box center [867, 502] width 25 height 25
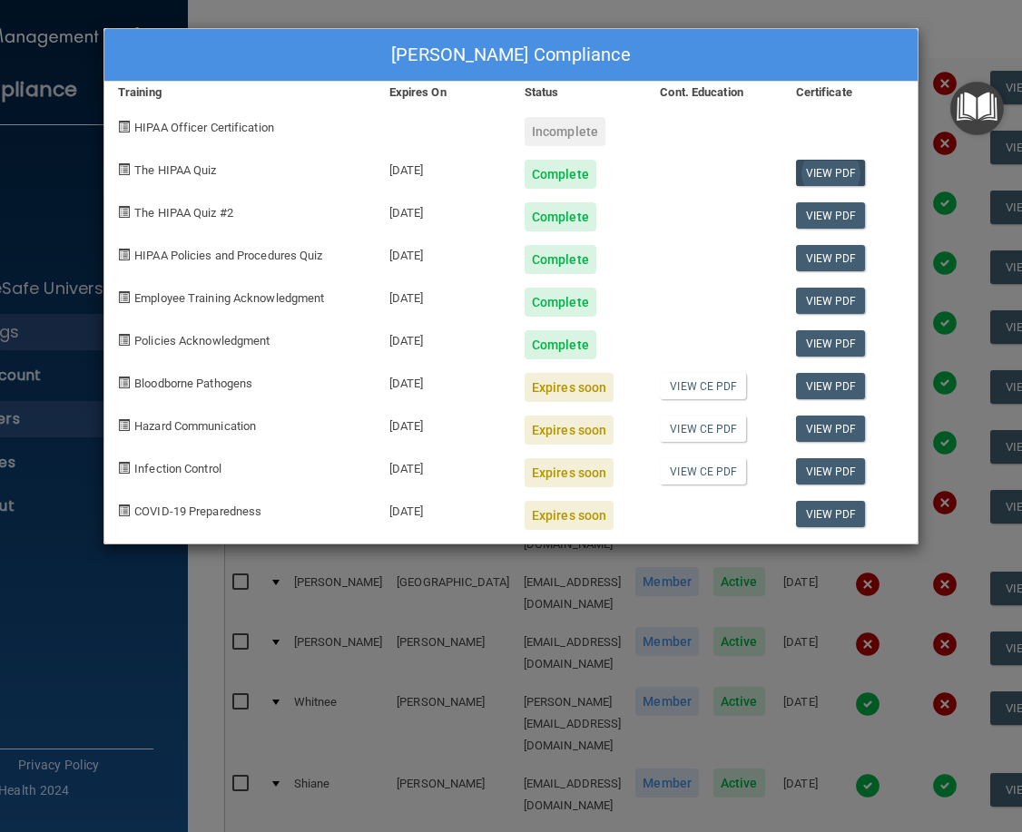
drag, startPoint x: 952, startPoint y: 31, endPoint x: 820, endPoint y: 106, distance: 151.6
click at [952, 31] on div "[PERSON_NAME] Compliance Training Expires On Status Cont. Education Certificate…" at bounding box center [511, 416] width 1022 height 832
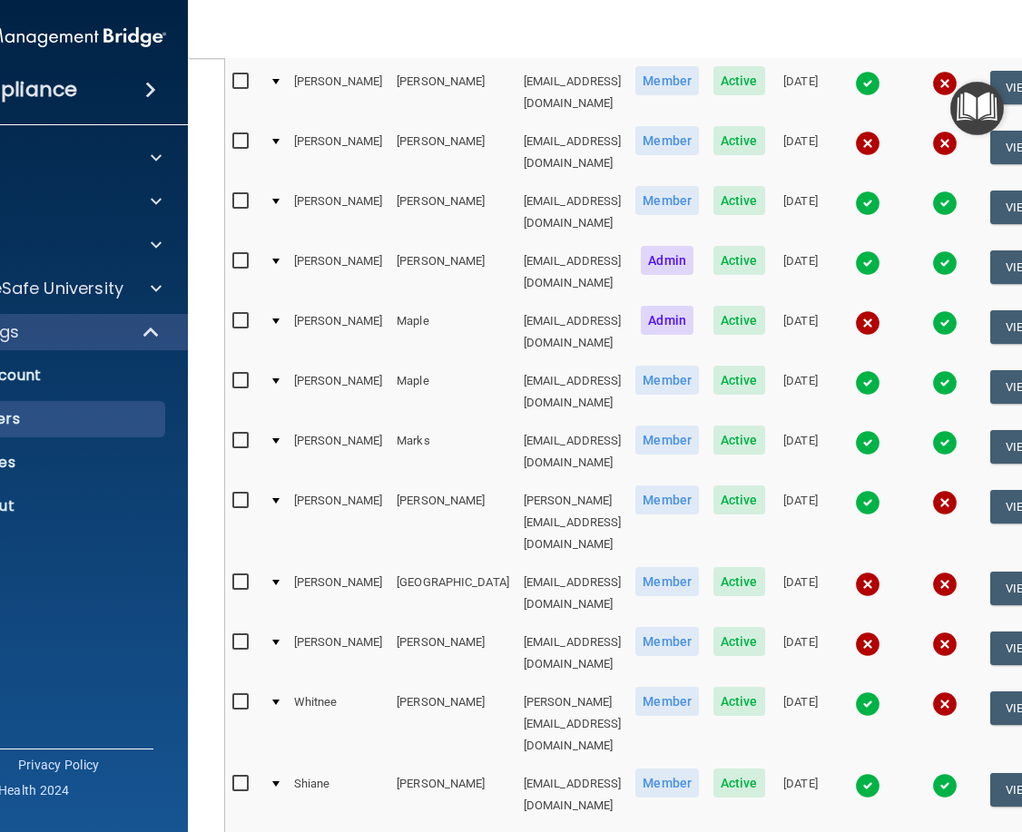
click at [857, 572] on img at bounding box center [867, 584] width 25 height 25
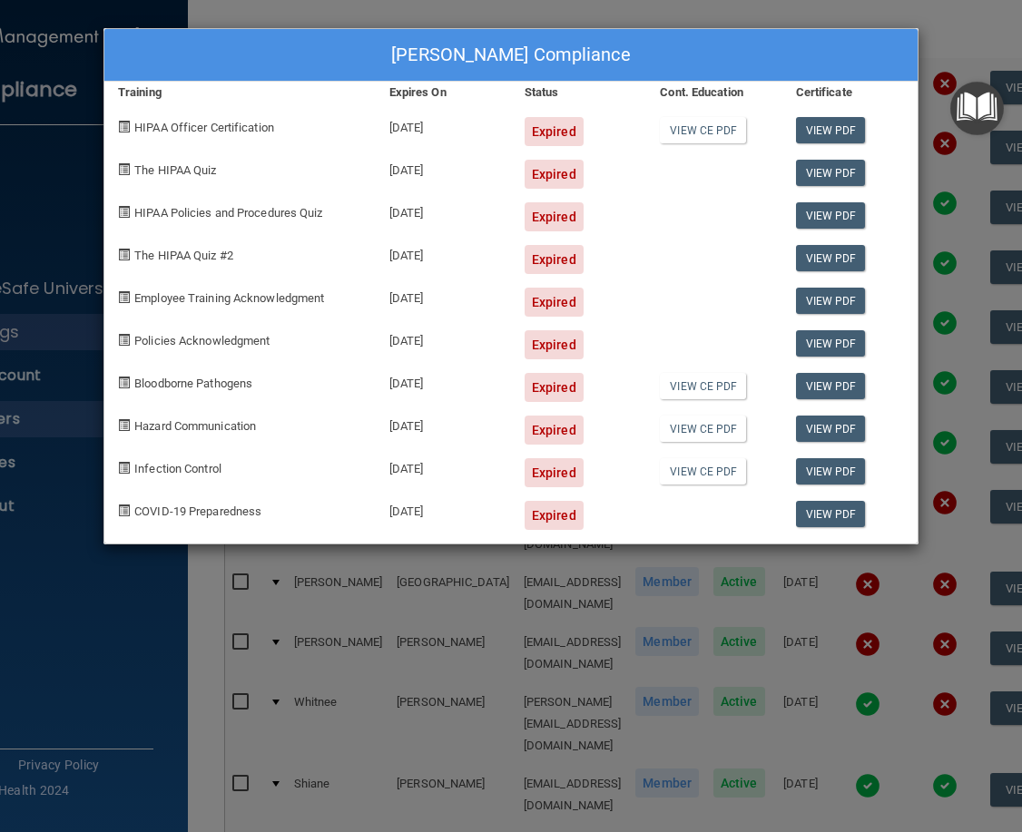
click at [963, 33] on div "[PERSON_NAME] Compliance Training Expires On Status Cont. Education Certificate…" at bounding box center [511, 416] width 1022 height 832
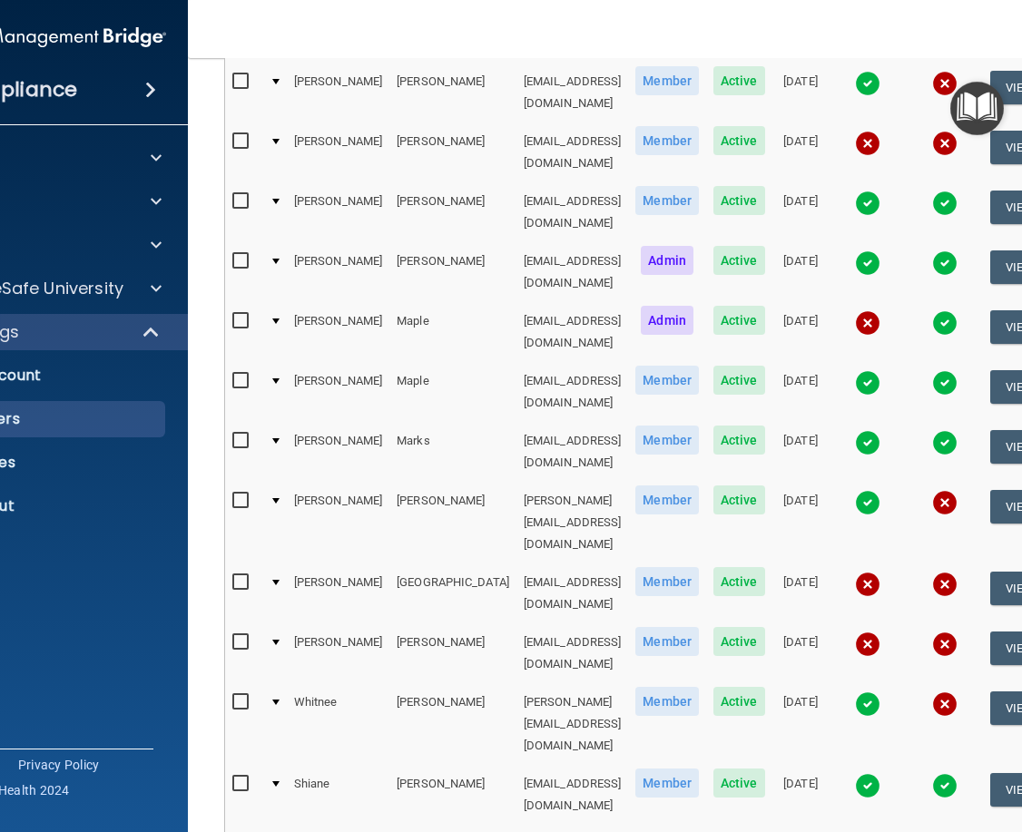
click at [865, 632] on img at bounding box center [867, 644] width 25 height 25
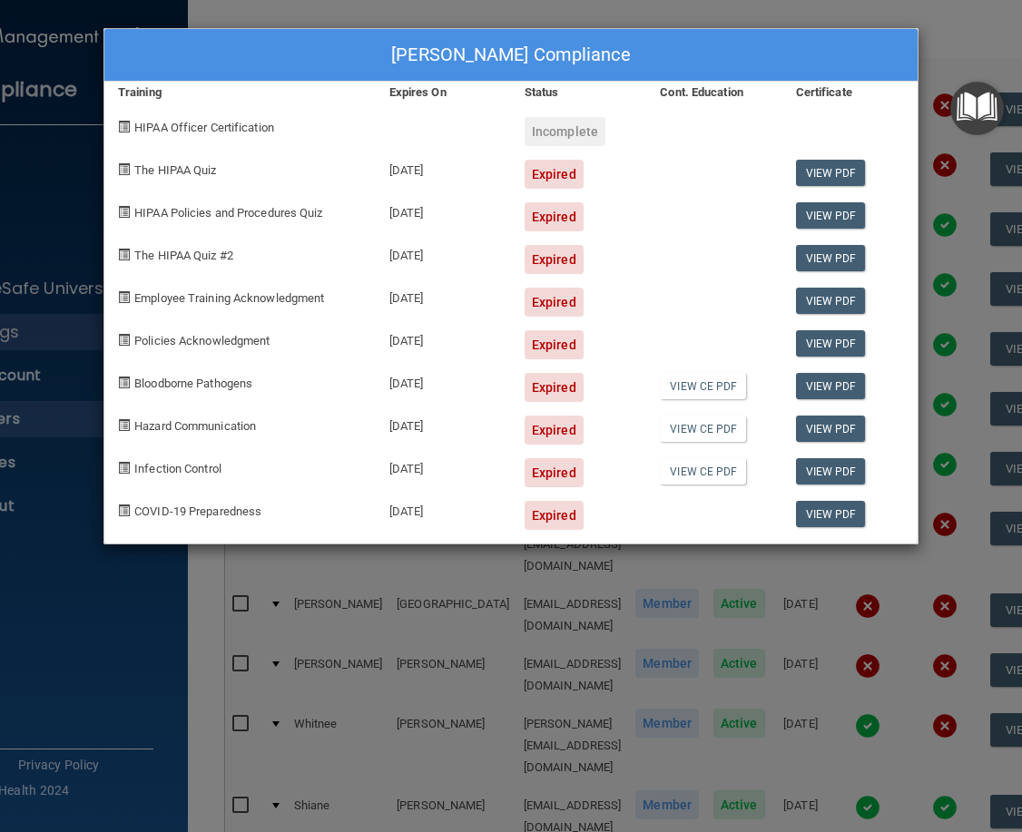
click at [943, 34] on div "[PERSON_NAME] Compliance Training Expires On Status Cont. Education Certificate…" at bounding box center [511, 416] width 1022 height 832
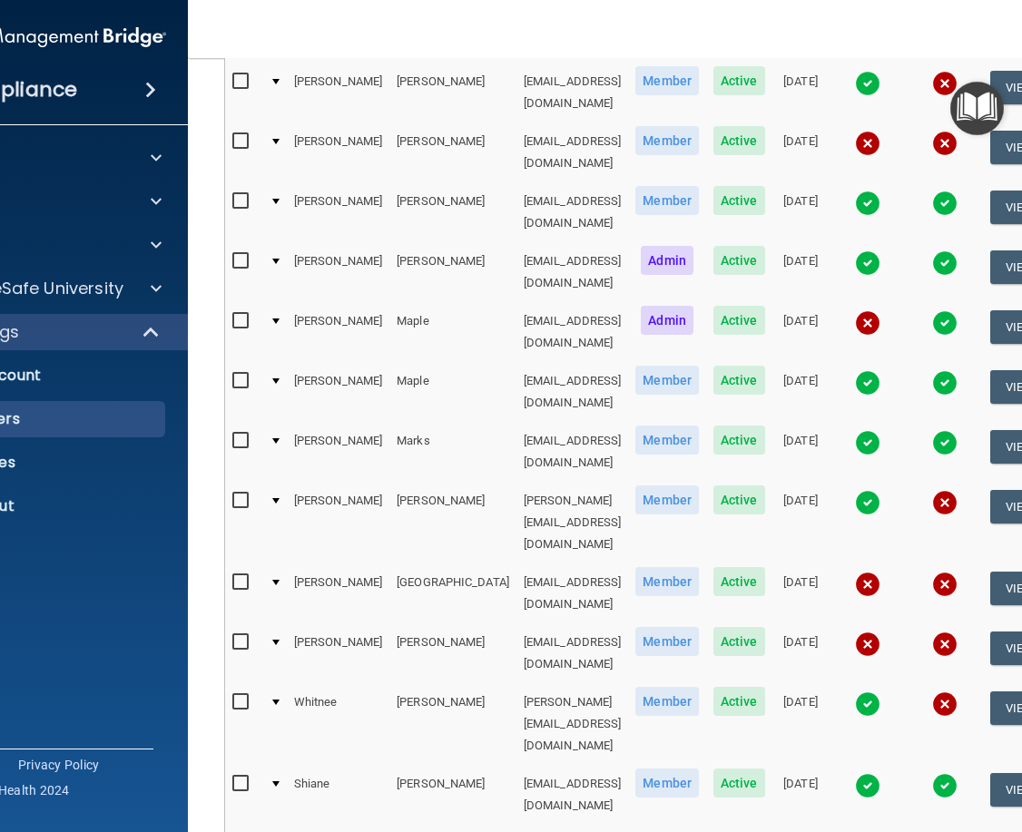
click at [868, 691] on img at bounding box center [867, 703] width 25 height 25
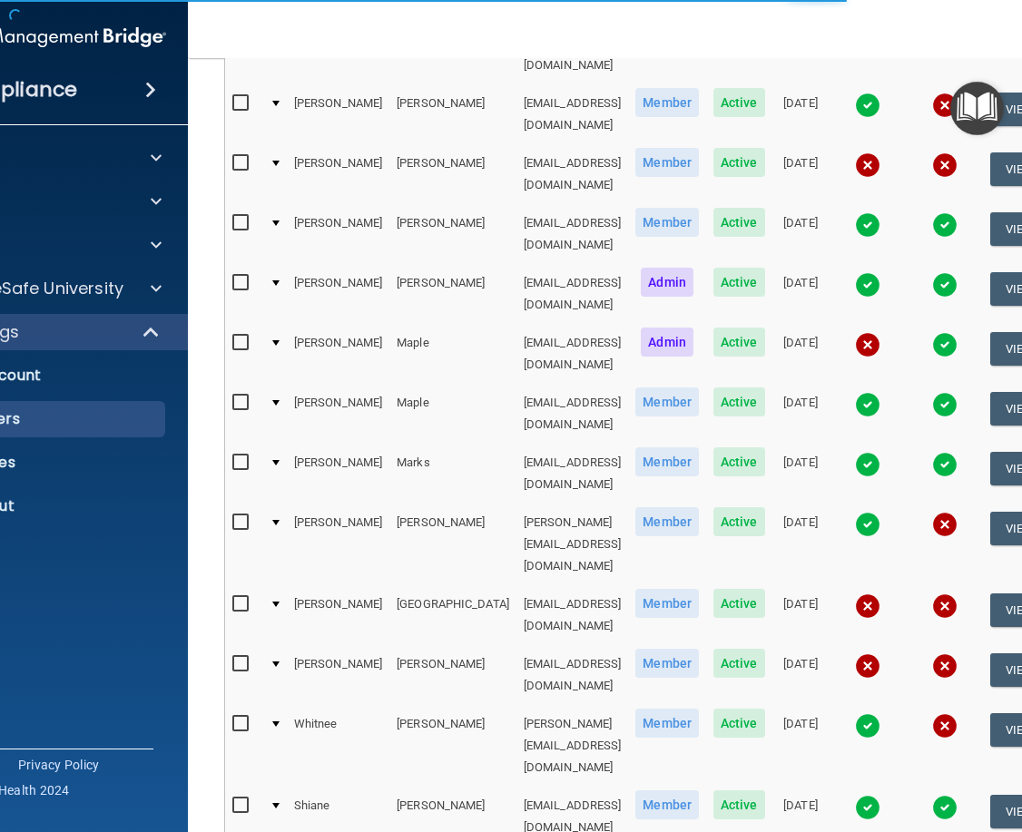
click at [862, 713] on img at bounding box center [867, 725] width 25 height 25
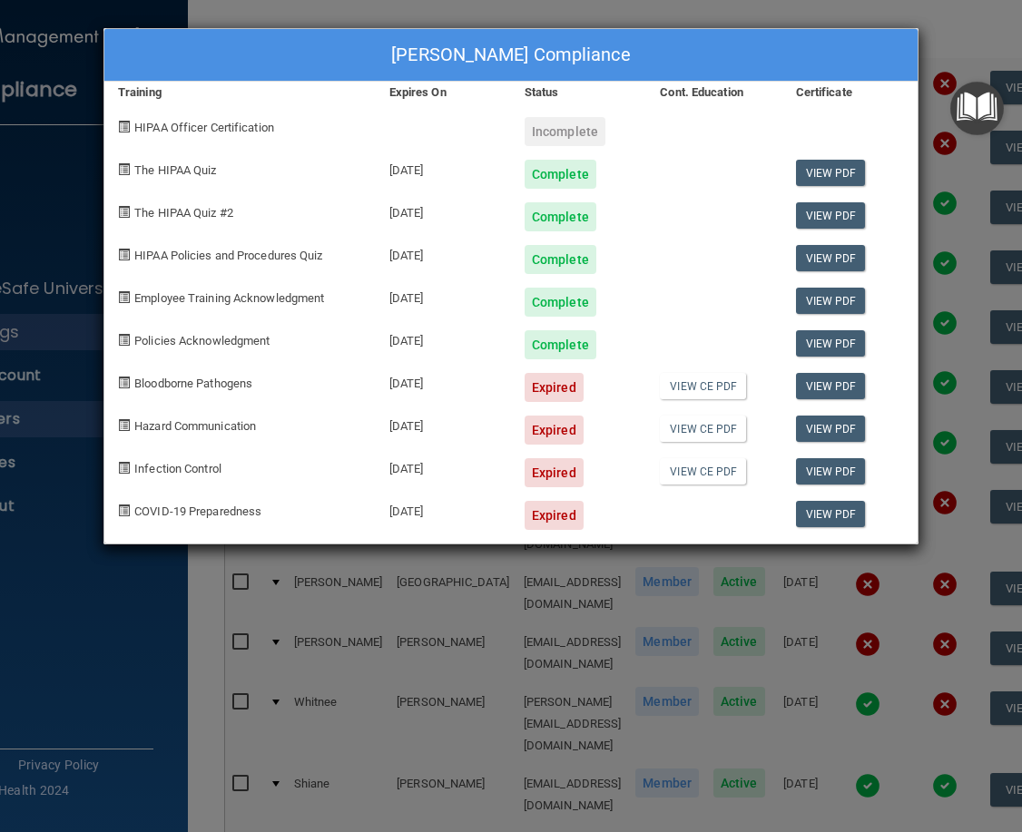
click at [682, 620] on div "[PERSON_NAME] Compliance Training Expires On Status Cont. Education Certificate…" at bounding box center [511, 416] width 1022 height 832
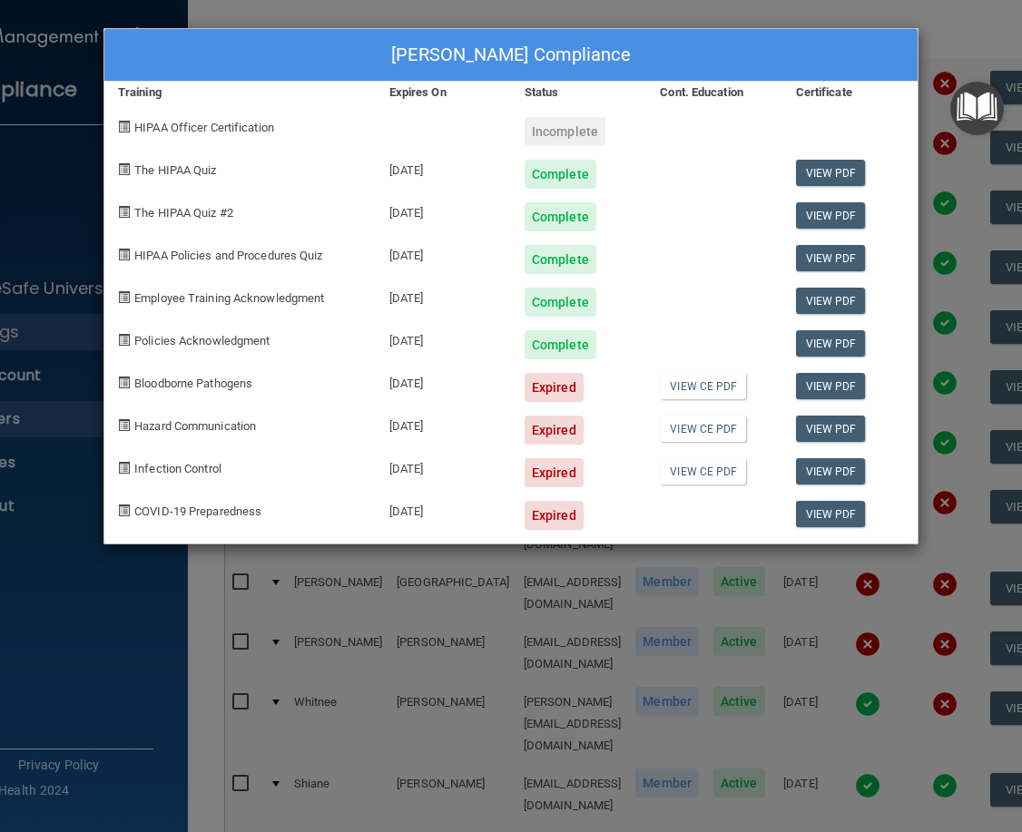
click at [858, 577] on div "[PERSON_NAME] Compliance Training Expires On Status Cont. Education Certificate…" at bounding box center [511, 416] width 1022 height 832
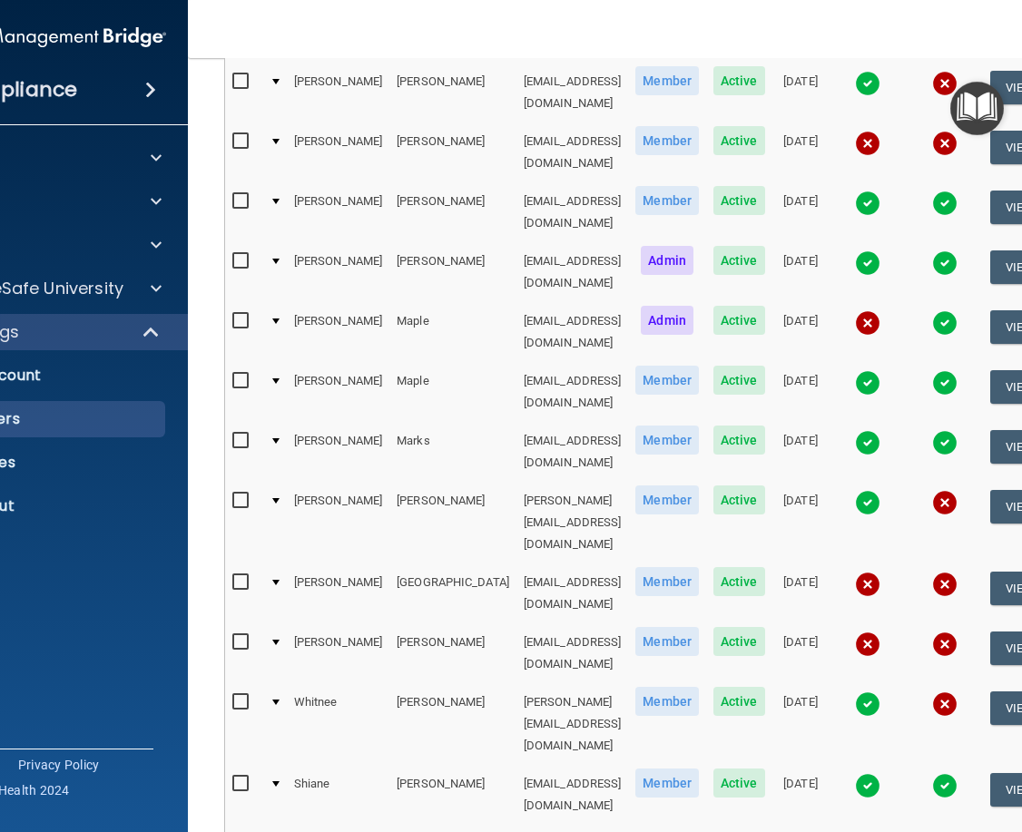
click at [858, 773] on img at bounding box center [867, 785] width 25 height 25
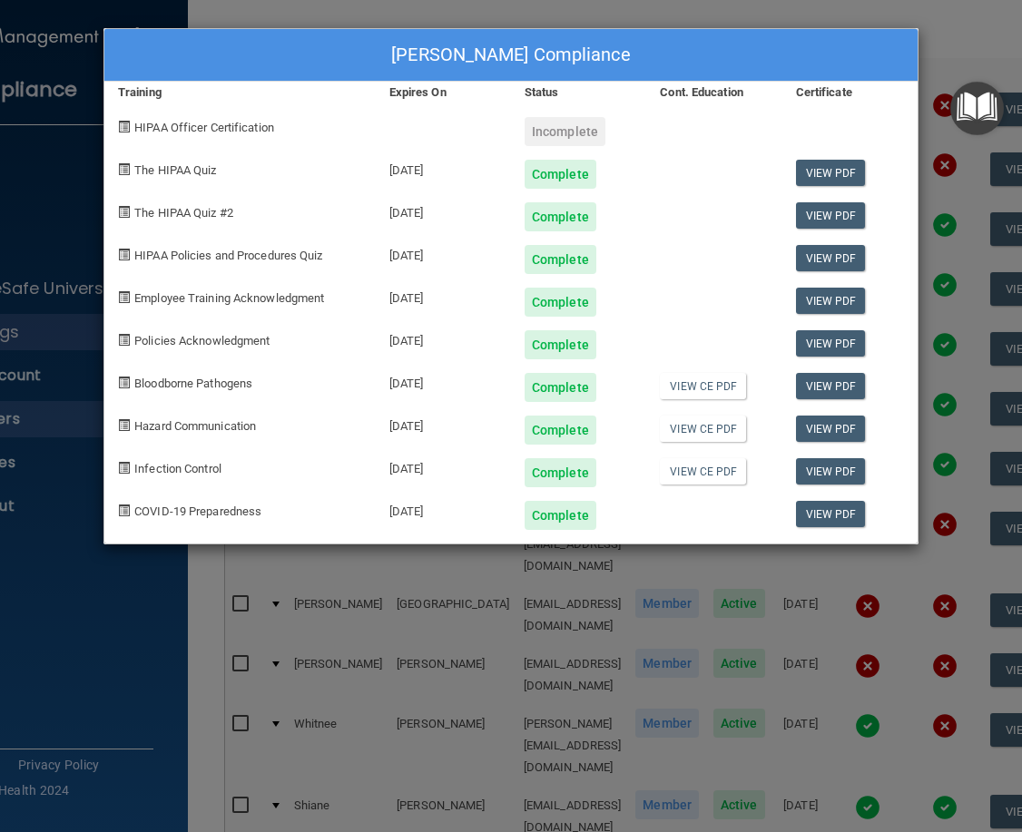
click at [968, 34] on div "[PERSON_NAME] Compliance Training Expires On Status Cont. Education Certificate…" at bounding box center [511, 416] width 1022 height 832
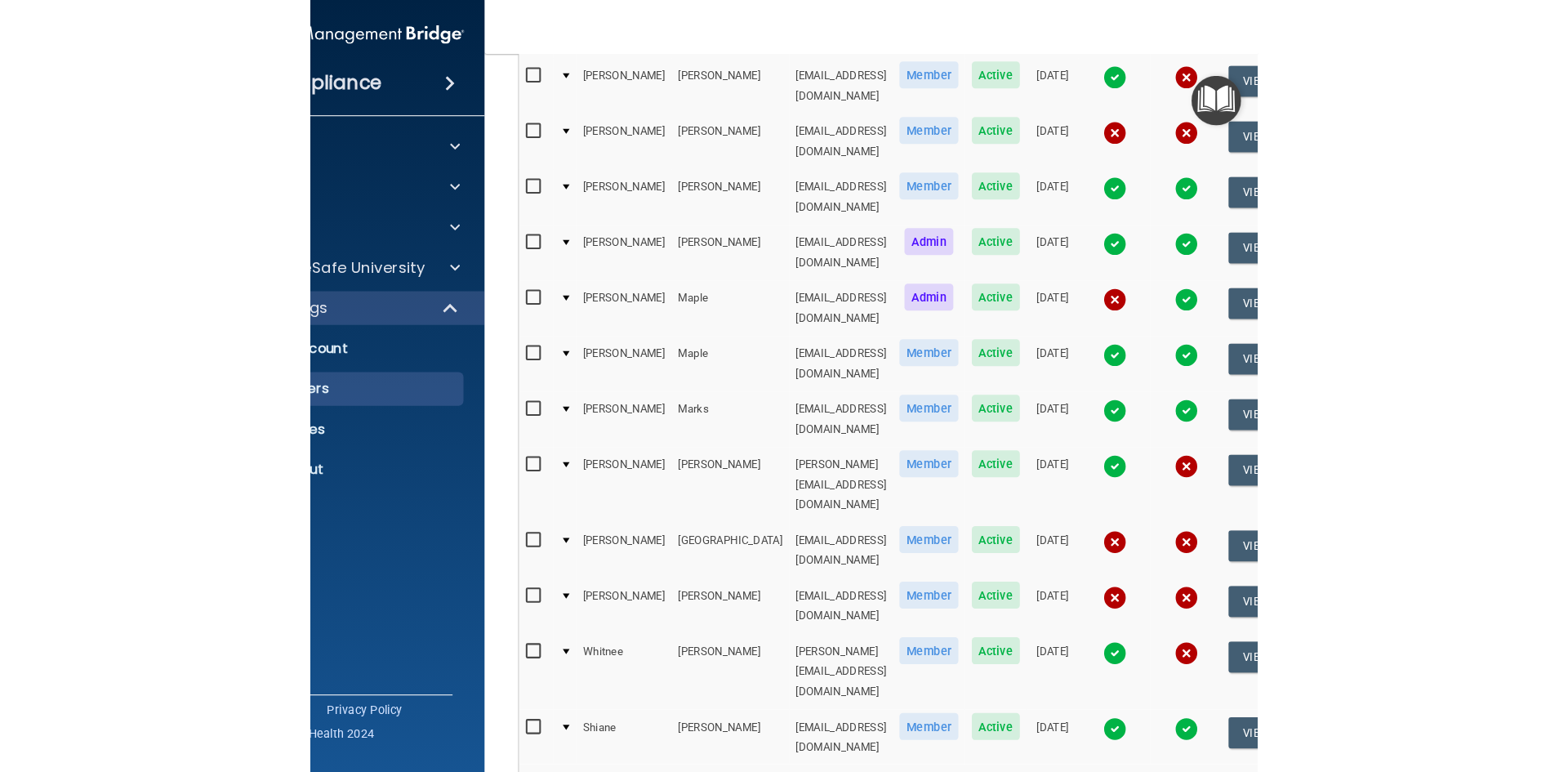
scroll to position [355, 0]
